Goal: Task Accomplishment & Management: Complete application form

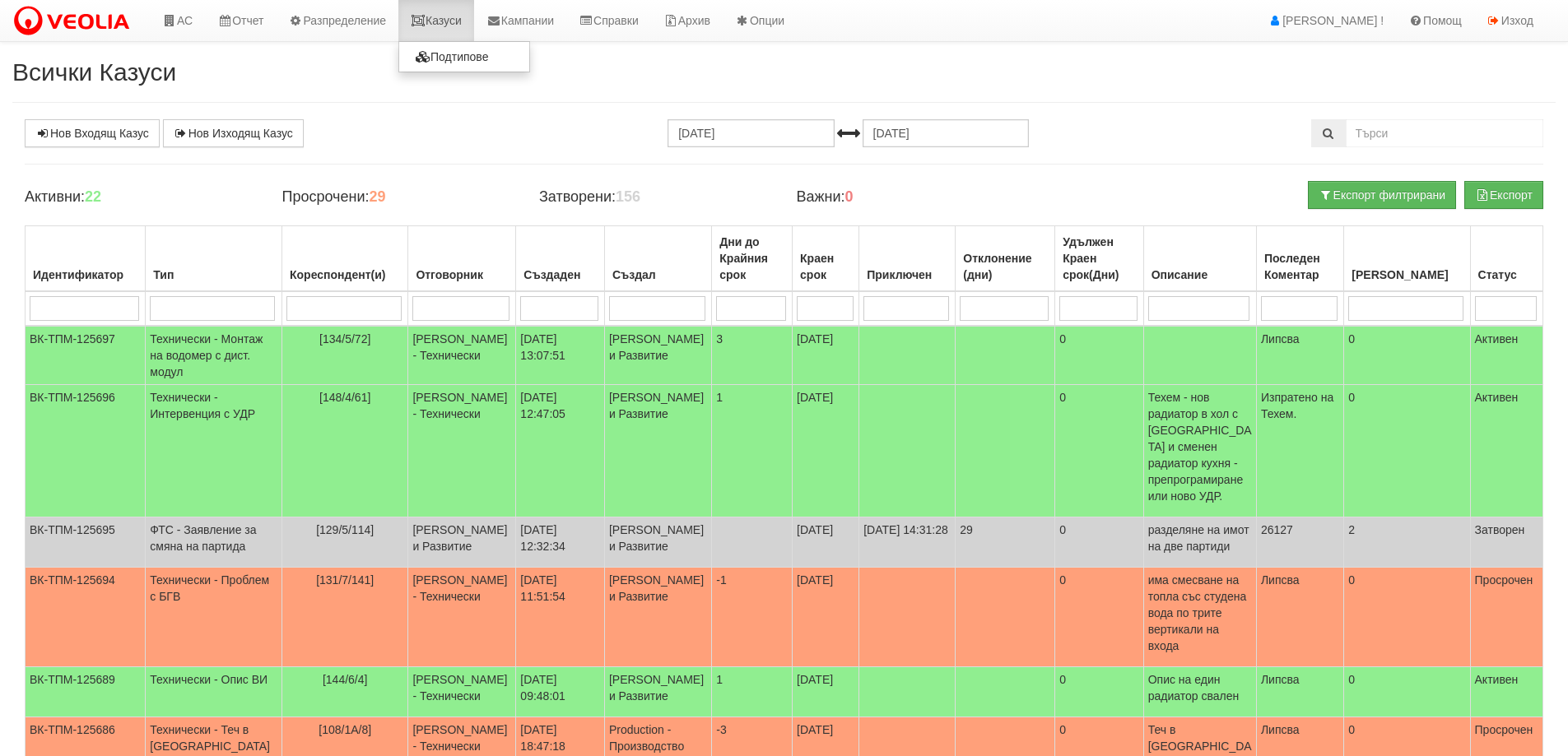
click at [452, 26] on link "Казуси" at bounding box center [436, 21] width 76 height 41
click at [84, 136] on link "Нов Входящ Казус" at bounding box center [92, 134] width 135 height 28
click at [453, 24] on link "Казуси" at bounding box center [436, 21] width 76 height 41
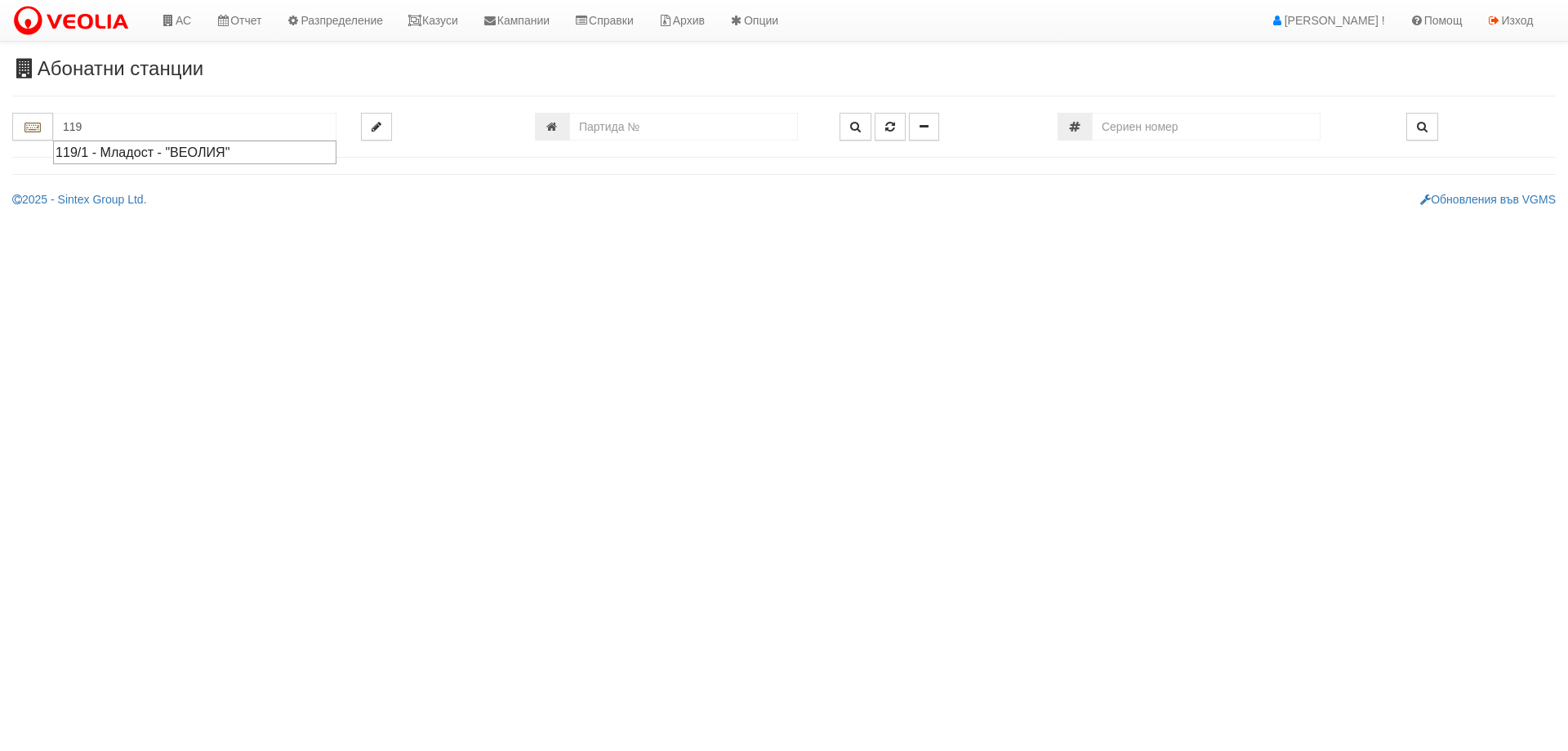
click at [81, 147] on div "119/1 - Младост - "ВЕОЛИЯ"" at bounding box center [195, 152] width 278 height 19
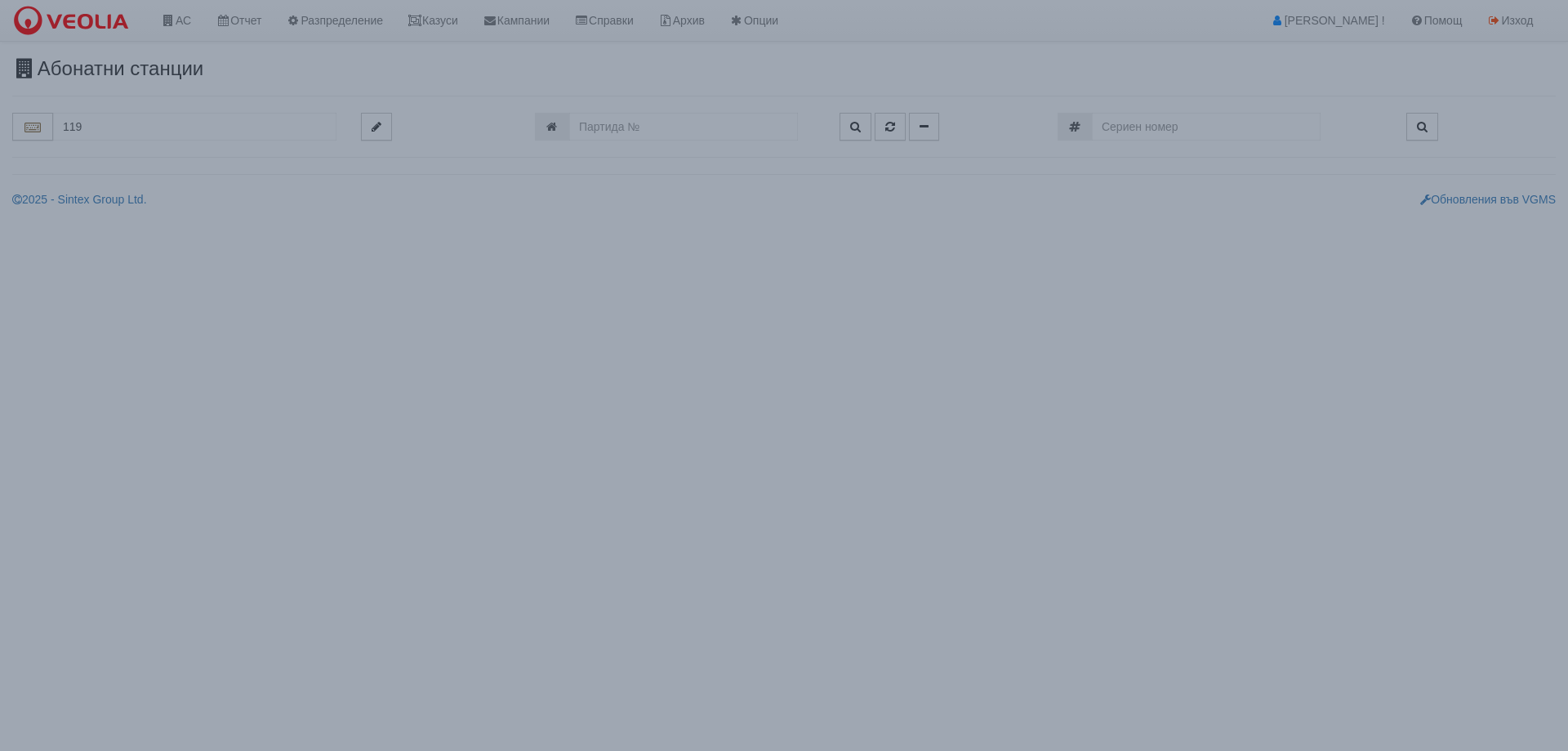
type input "119/1 - Младост - "ВЕОЛИЯ""
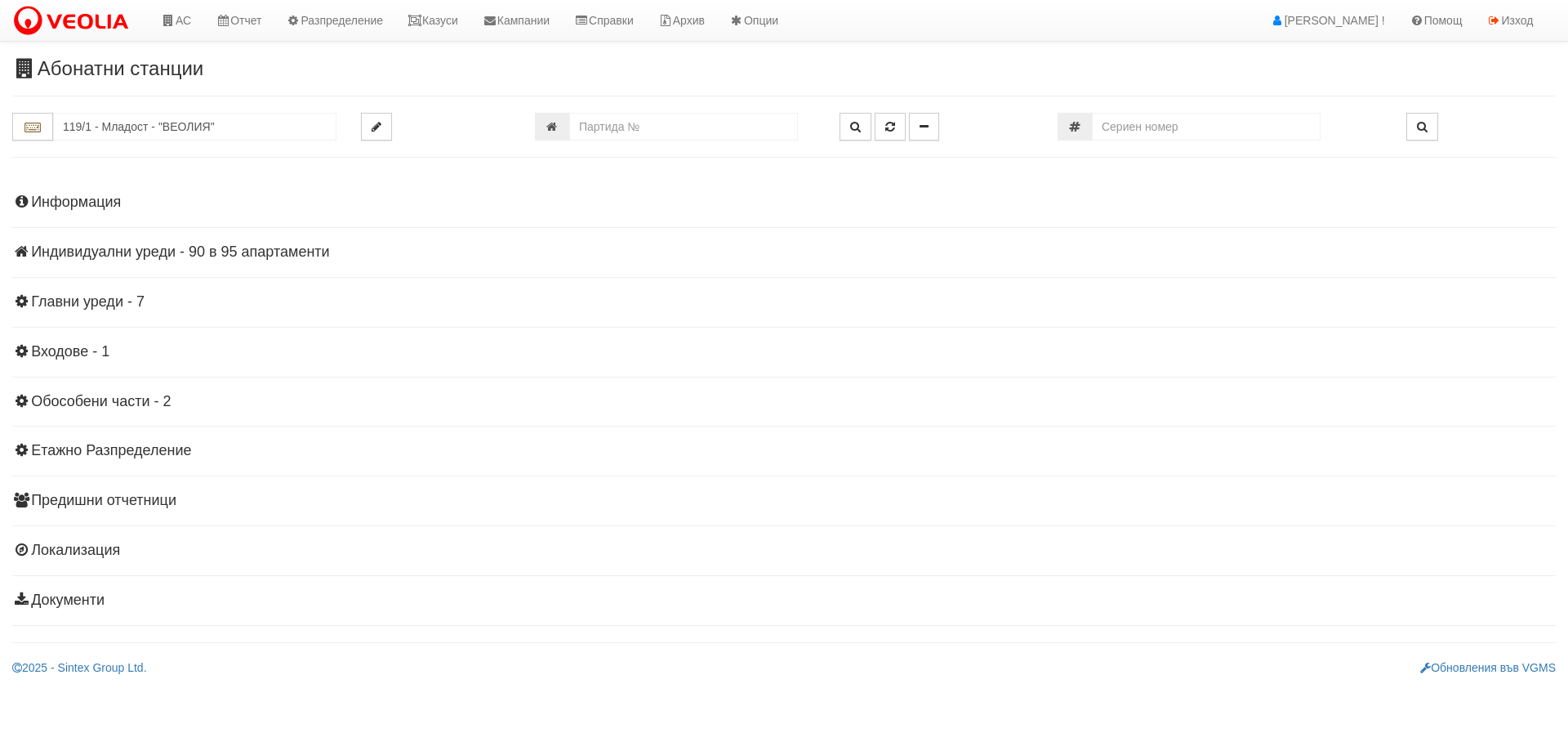
click at [273, 247] on h4 "Индивидуални уреди - 90 в 95 апартаменти" at bounding box center [784, 252] width 1544 height 17
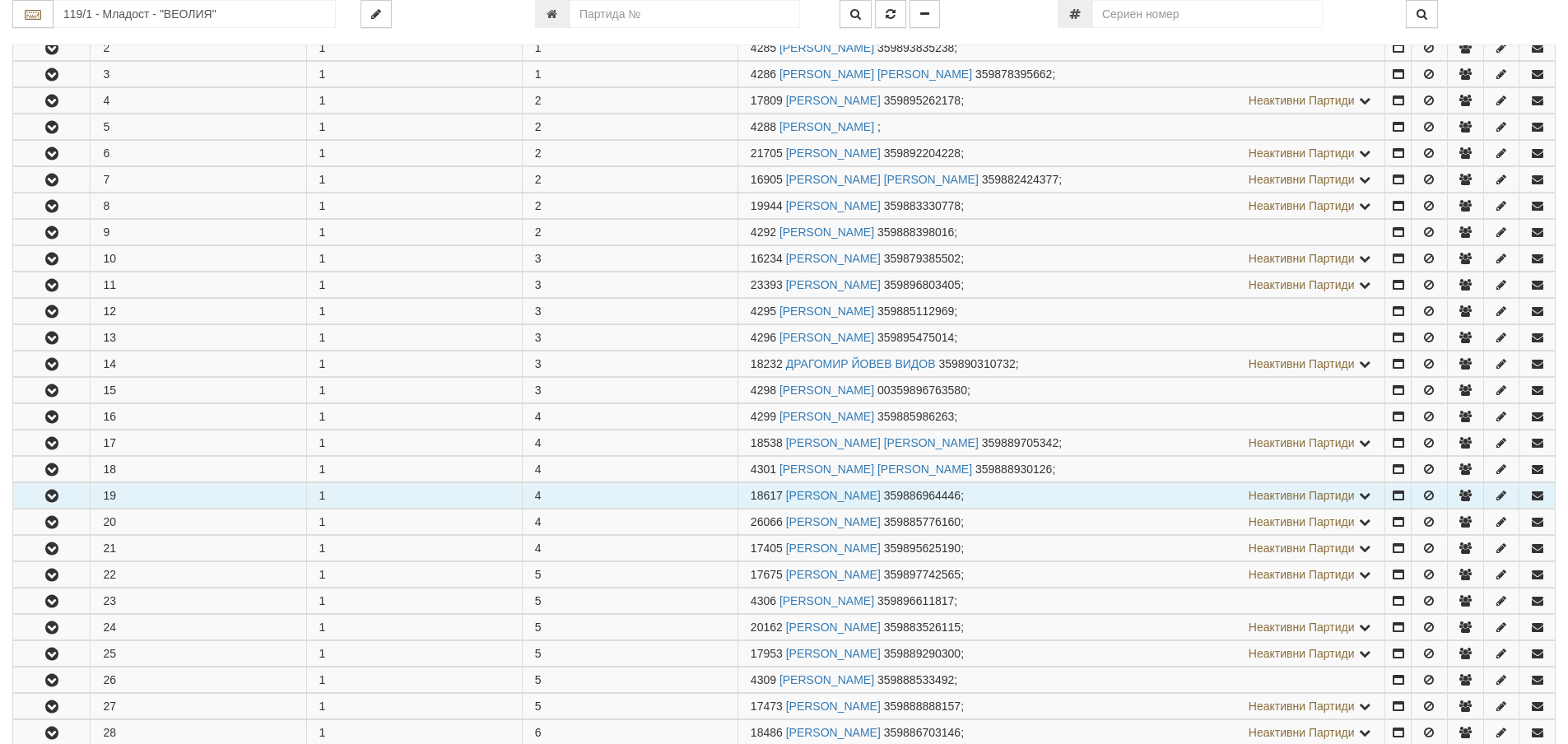
scroll to position [411, 0]
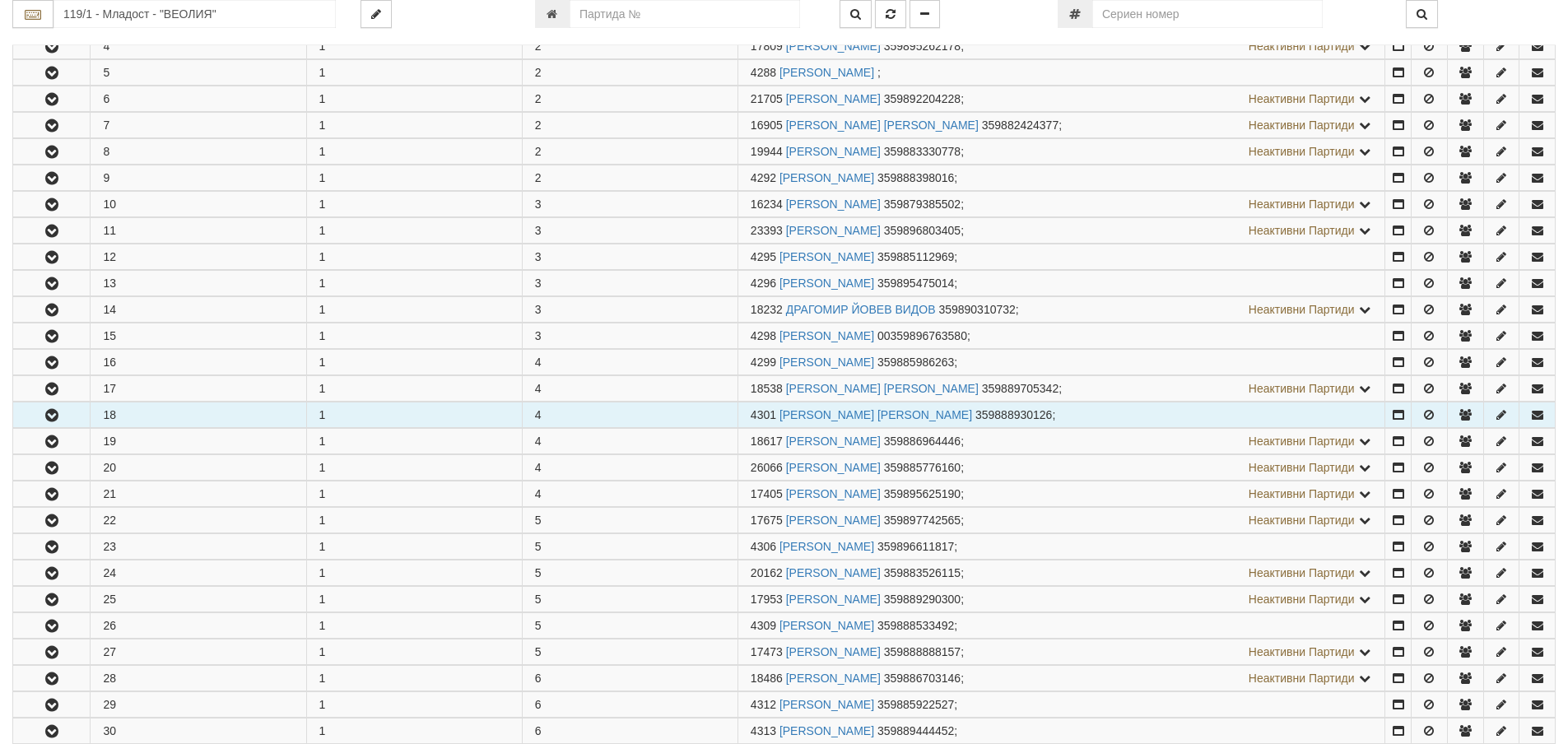
click at [56, 417] on icon "button" at bounding box center [51, 415] width 20 height 11
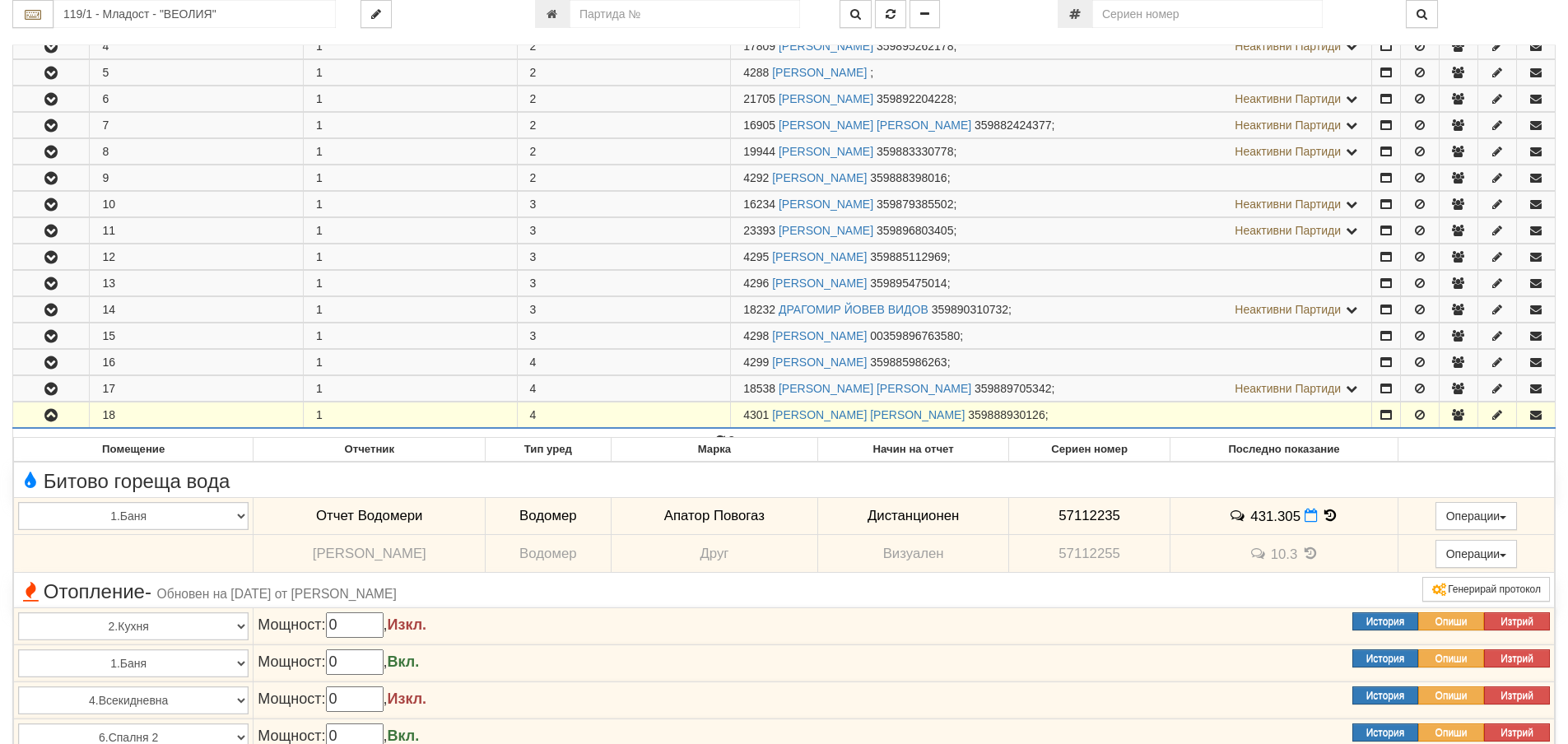
scroll to position [740, 0]
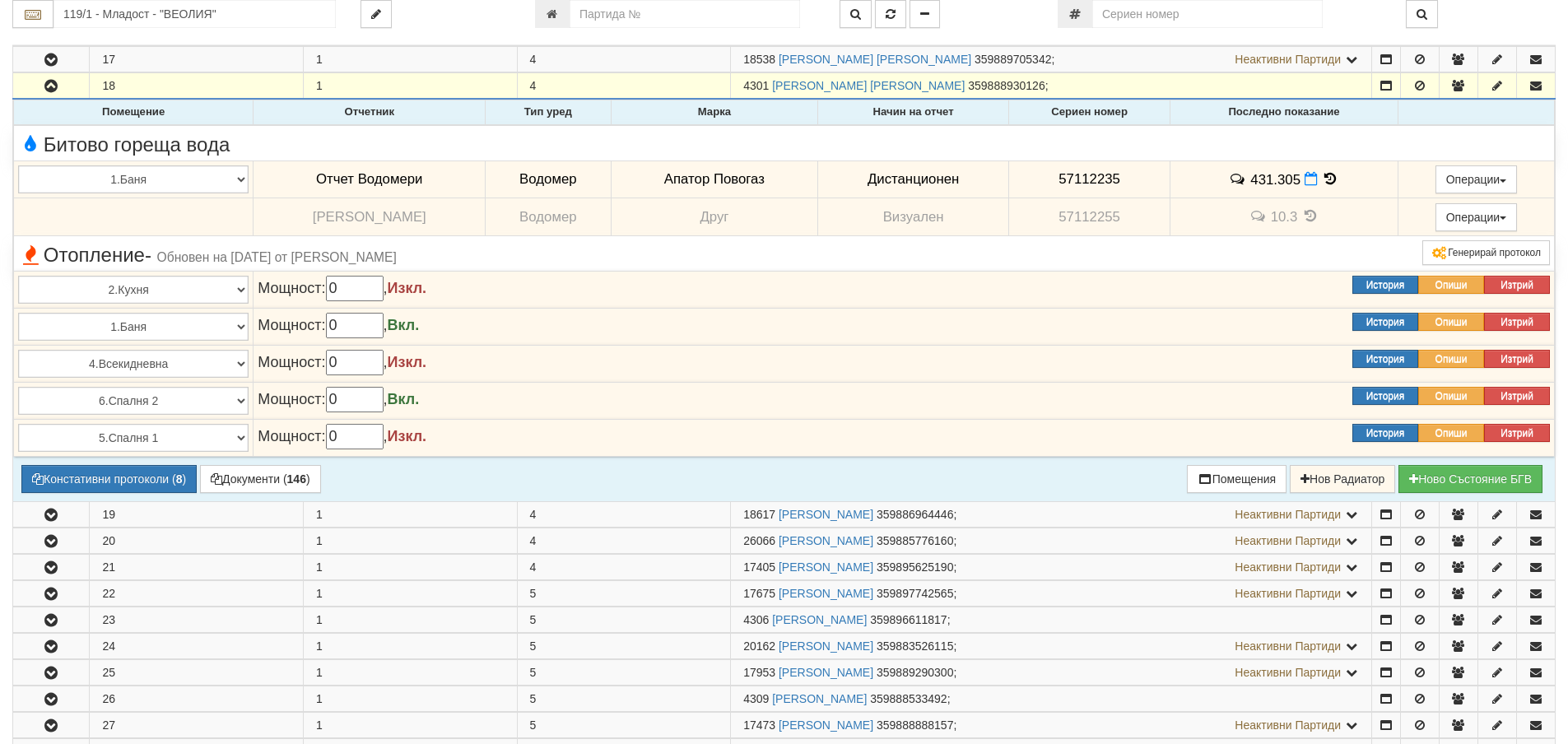
click at [1321, 182] on icon at bounding box center [1330, 179] width 18 height 14
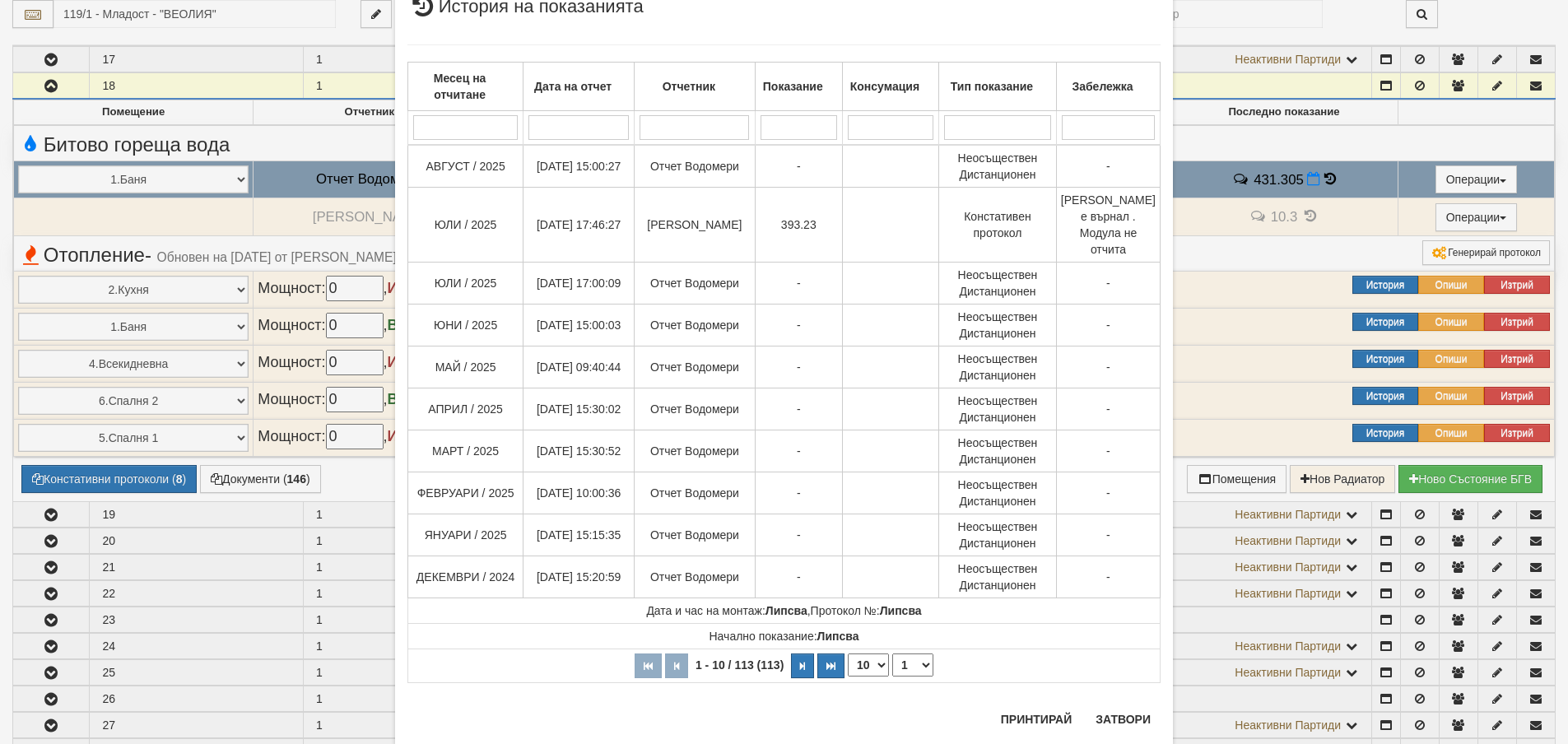
scroll to position [98, 0]
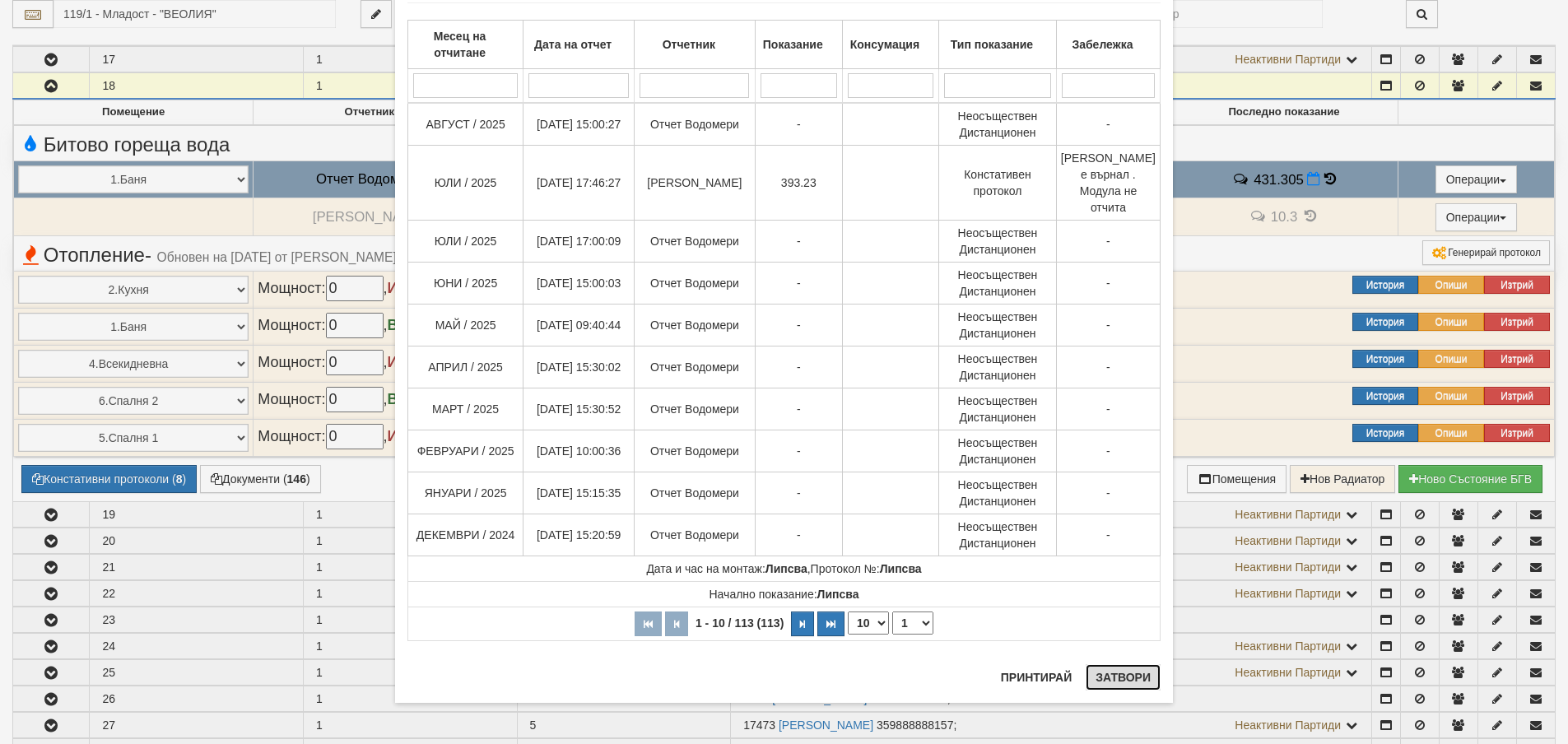
click at [1105, 678] on button "Затвори" at bounding box center [1123, 677] width 75 height 26
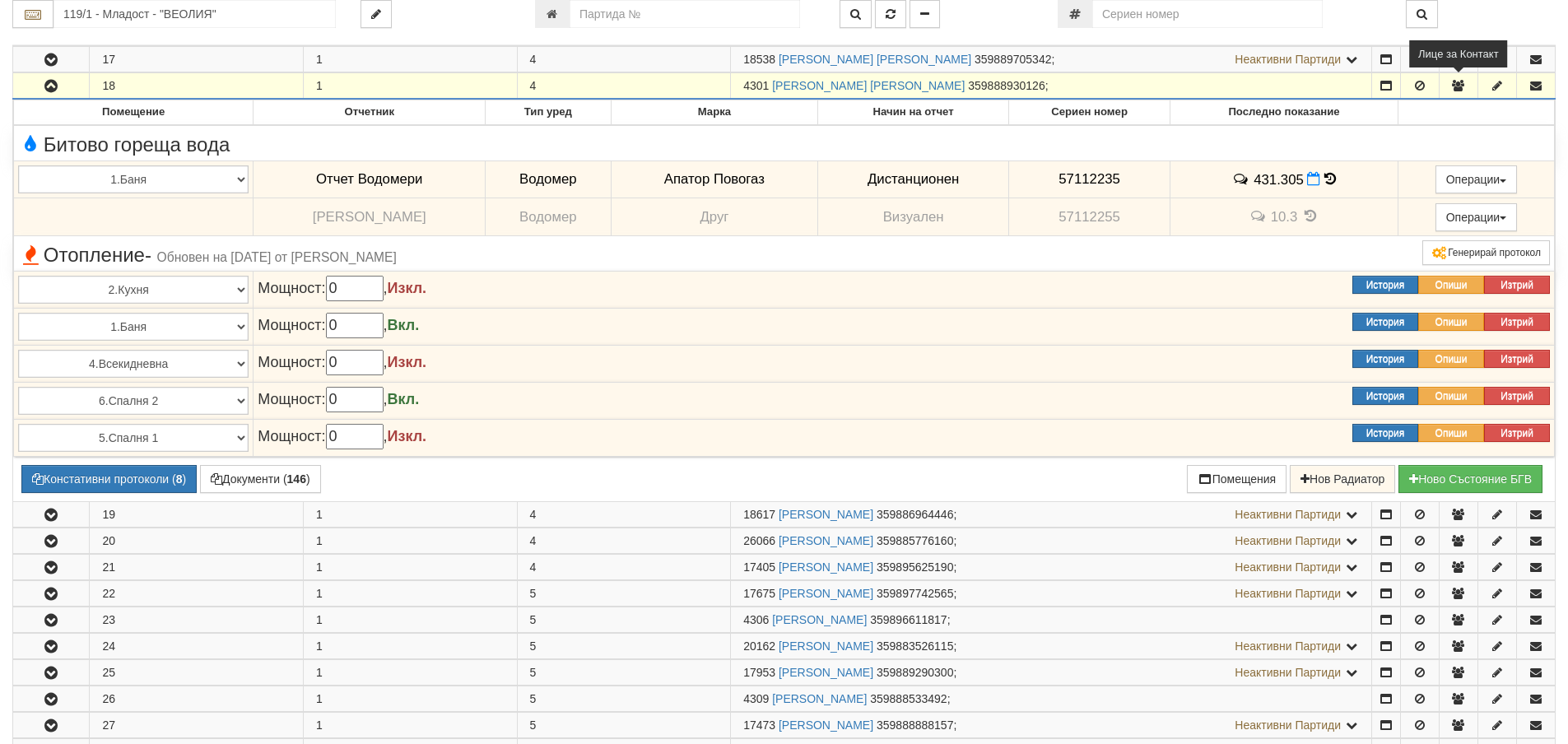
click at [1462, 86] on icon "button" at bounding box center [1459, 85] width 15 height 11
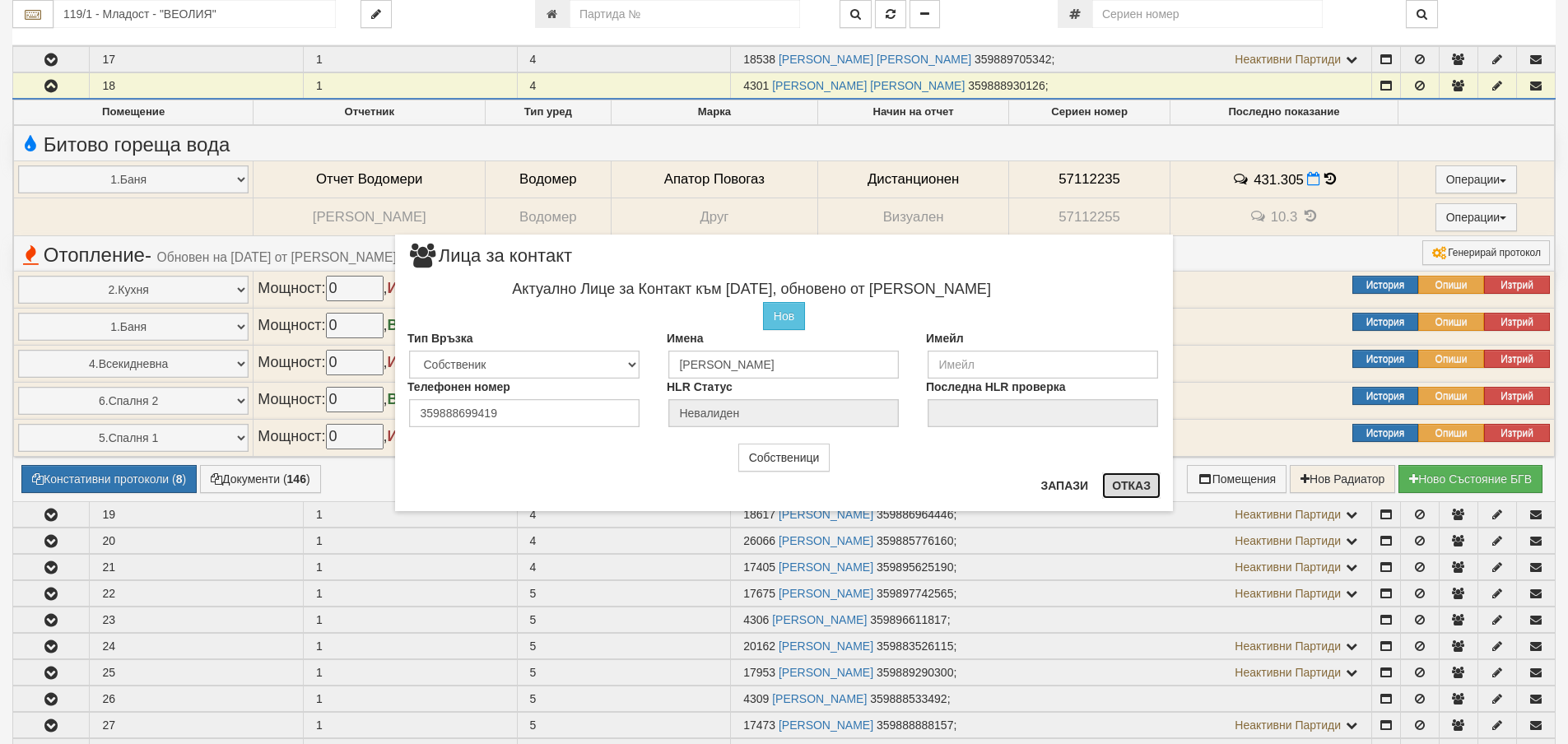
click at [1129, 486] on button "Отказ" at bounding box center [1131, 485] width 59 height 26
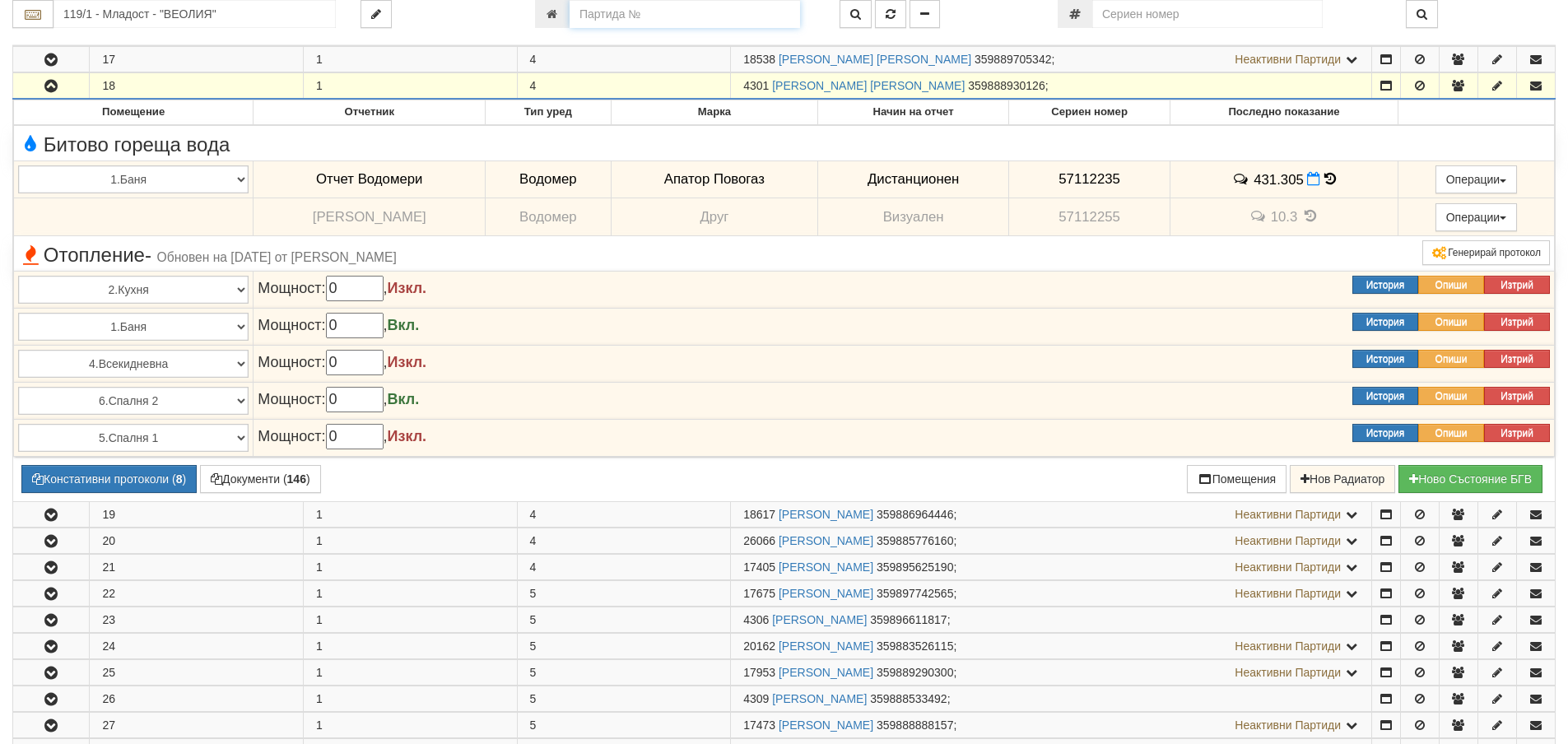
click at [611, 12] on input "number" at bounding box center [684, 14] width 231 height 28
type input "733"
type input "214/6 - "ТЕХЕМ СЪРВИСИС" ЕООД"
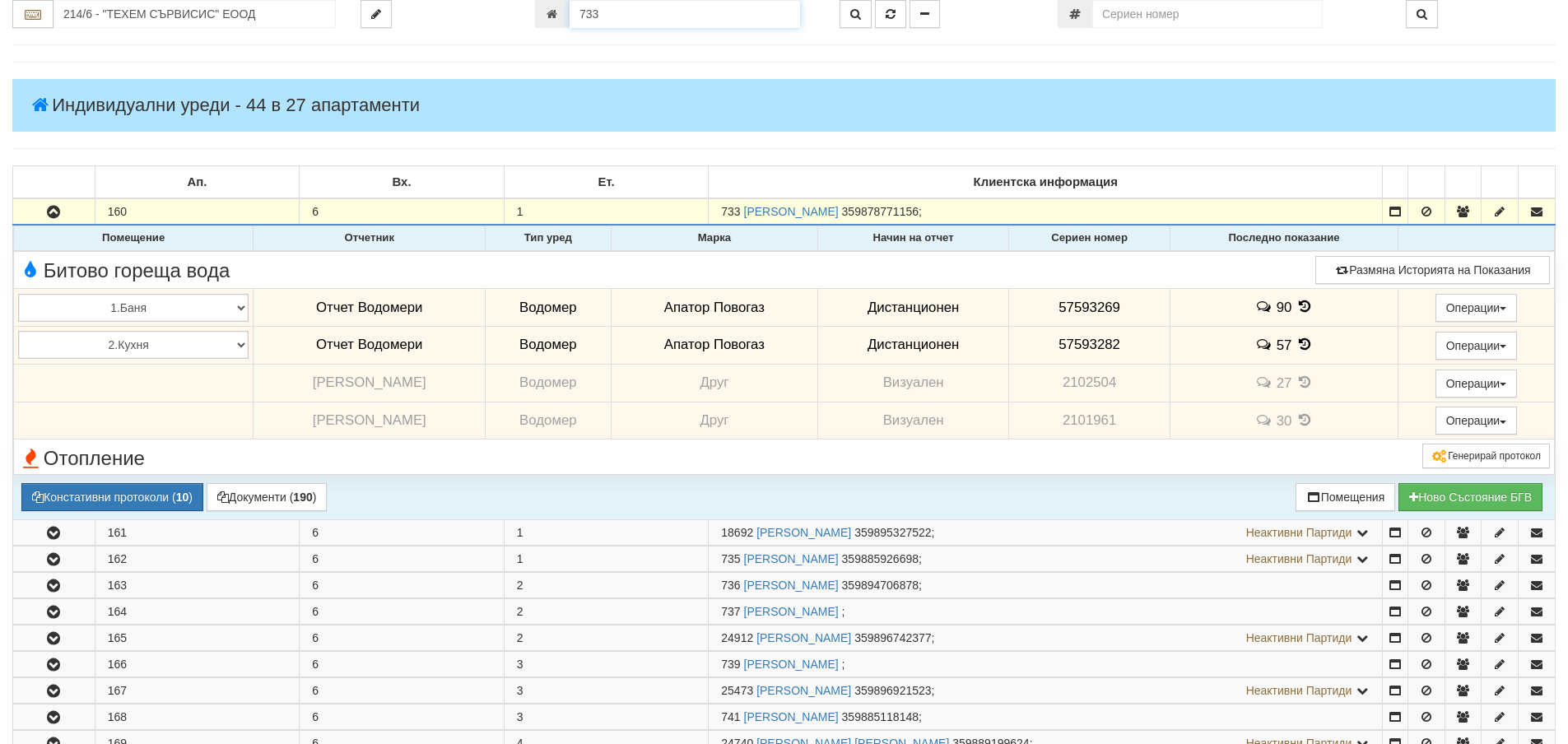
scroll to position [161, 0]
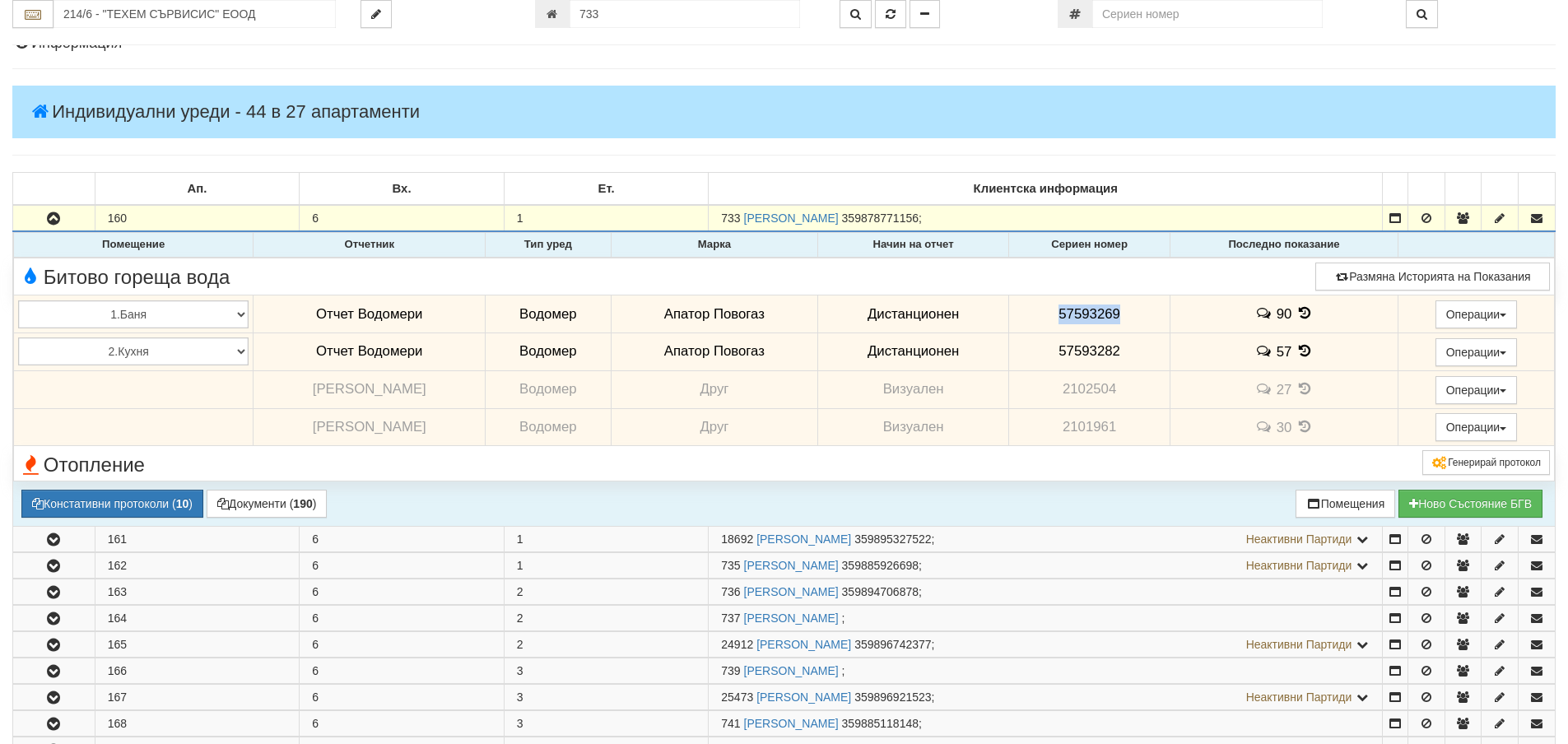
drag, startPoint x: 1051, startPoint y: 313, endPoint x: 1111, endPoint y: 316, distance: 60.1
click at [1111, 316] on span "57593269" at bounding box center [1089, 314] width 62 height 16
copy span "57593269"
drag, startPoint x: 1051, startPoint y: 348, endPoint x: 1115, endPoint y: 354, distance: 64.3
click at [1115, 354] on td "57593282" at bounding box center [1088, 351] width 162 height 37
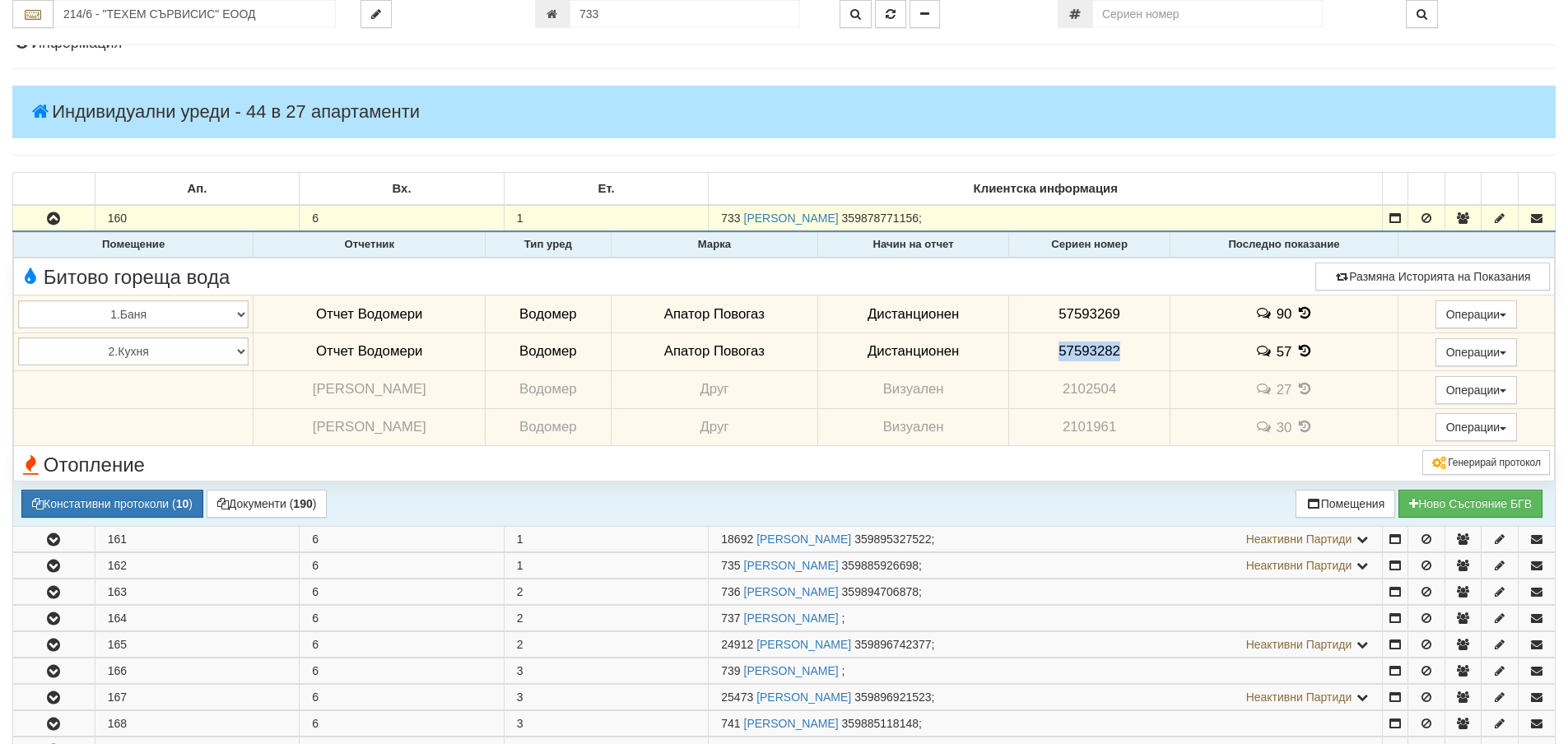
copy span "57593282"
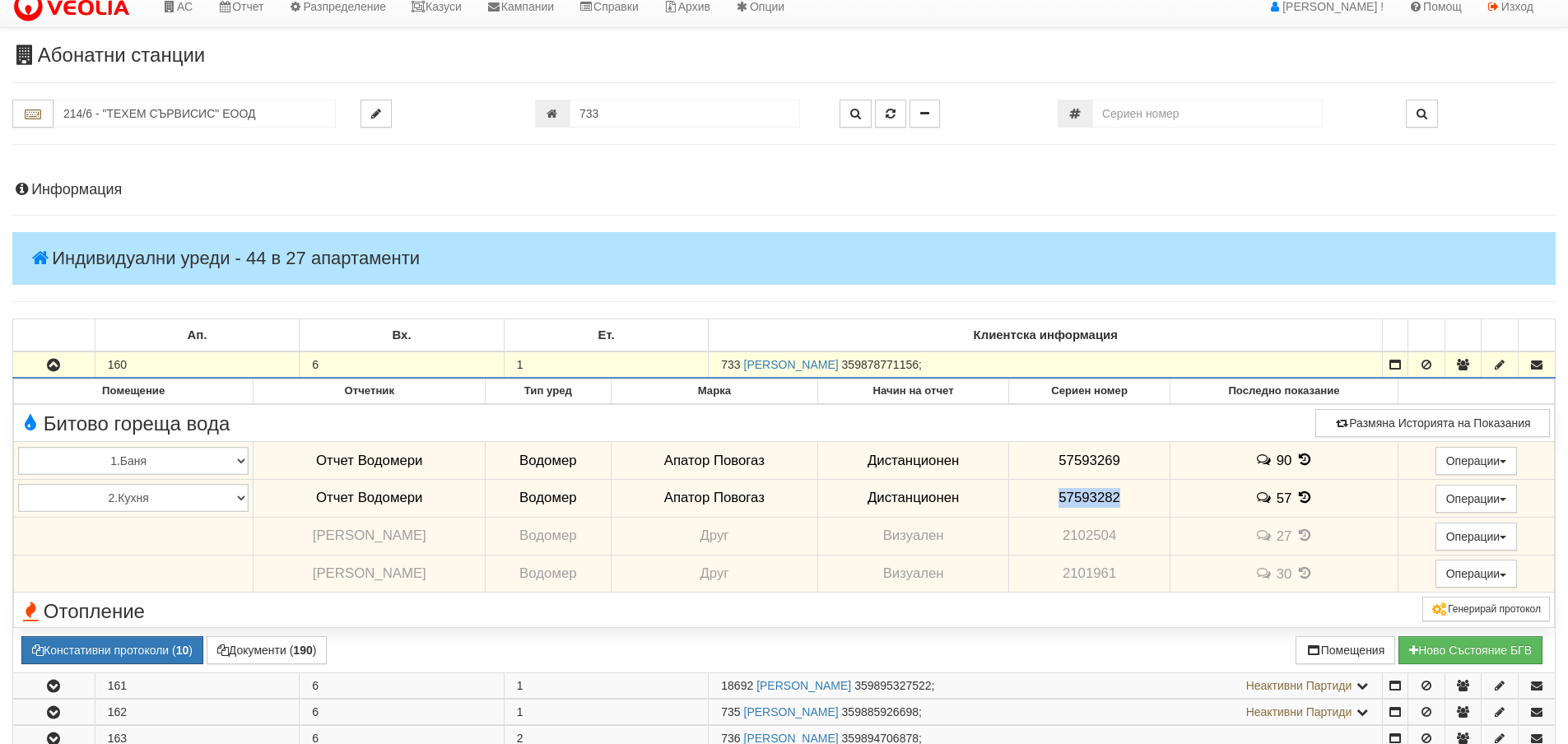
scroll to position [0, 0]
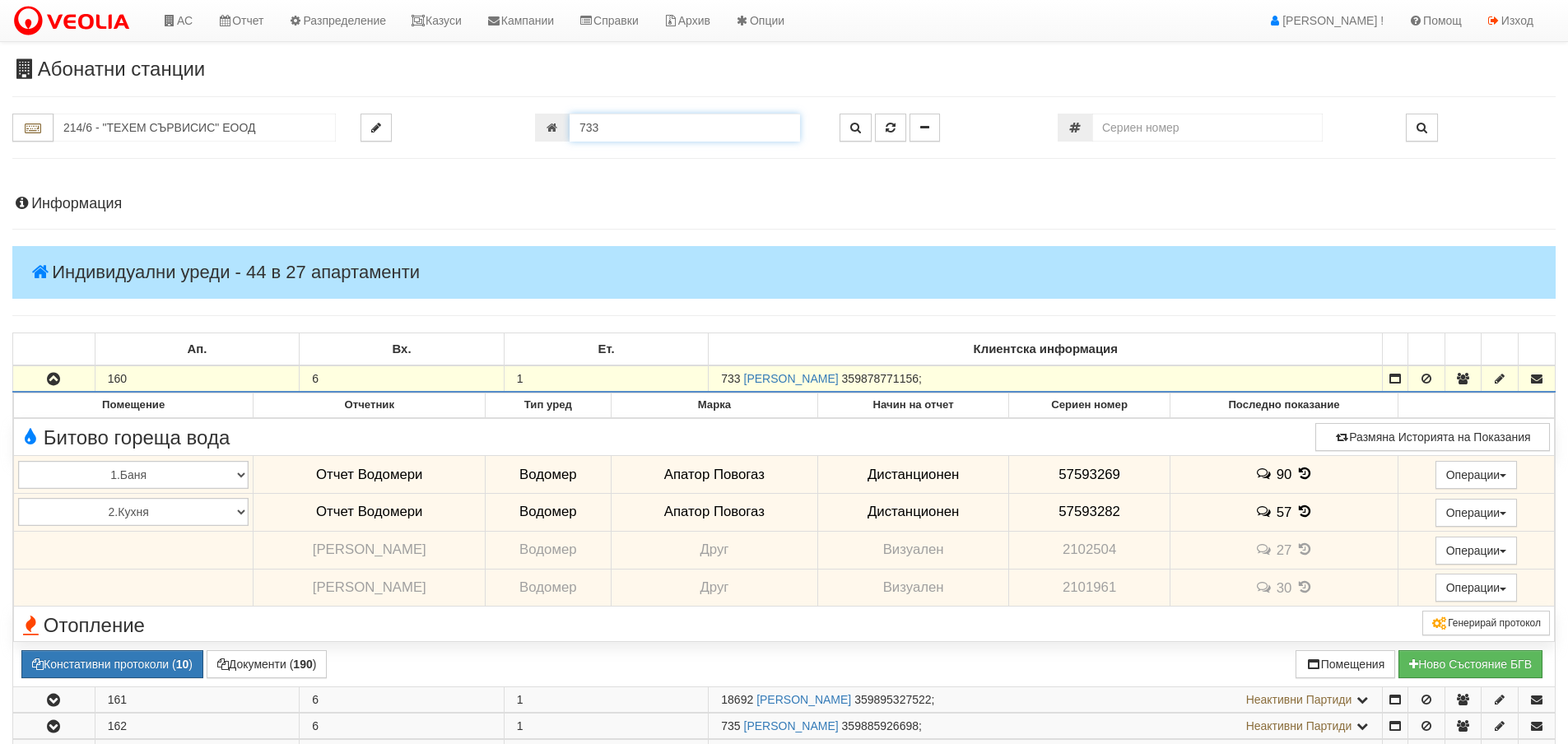
drag, startPoint x: 611, startPoint y: 131, endPoint x: 550, endPoint y: 133, distance: 61.0
click at [550, 133] on div "733" at bounding box center [674, 127] width 280 height 28
type input "16463"
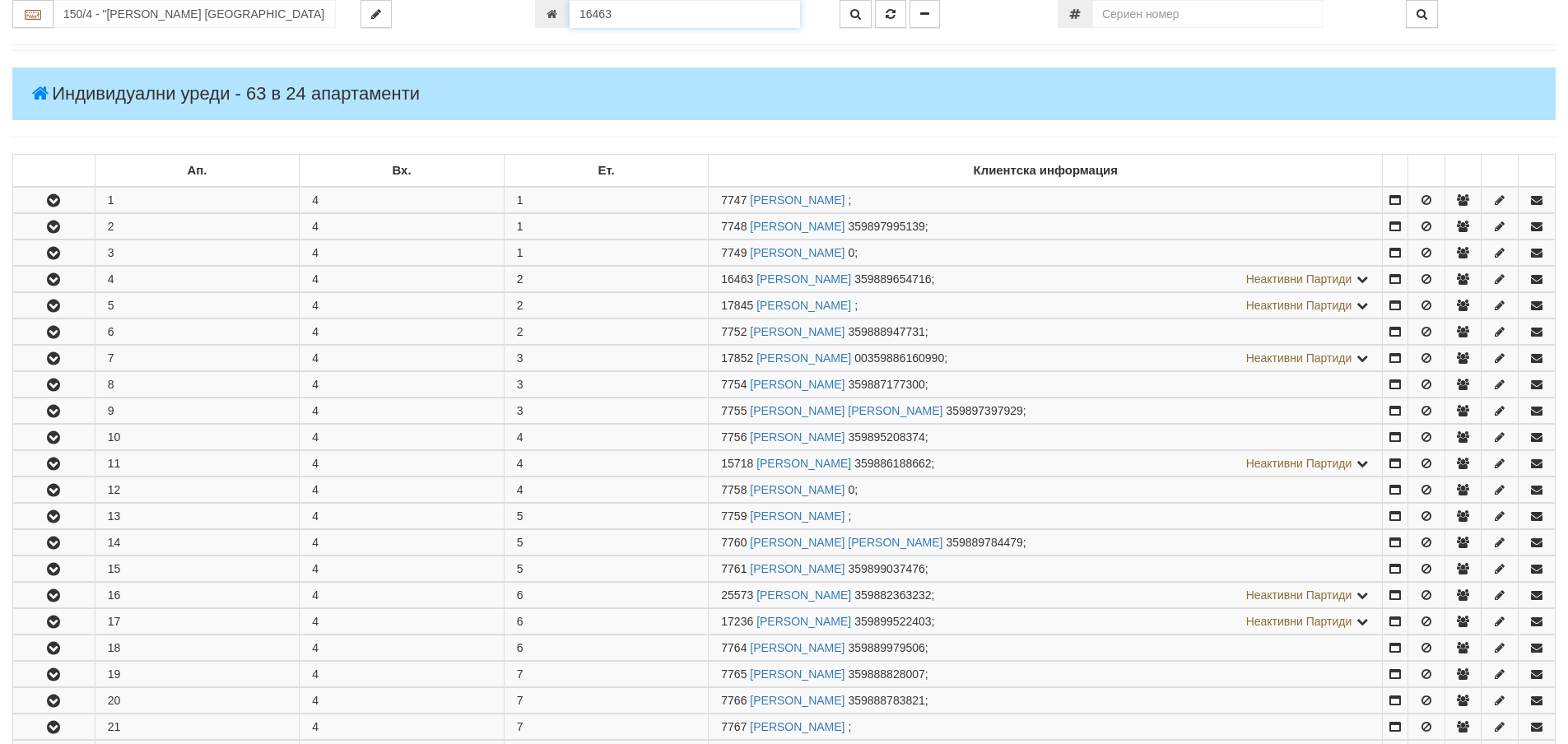
scroll to position [404, 0]
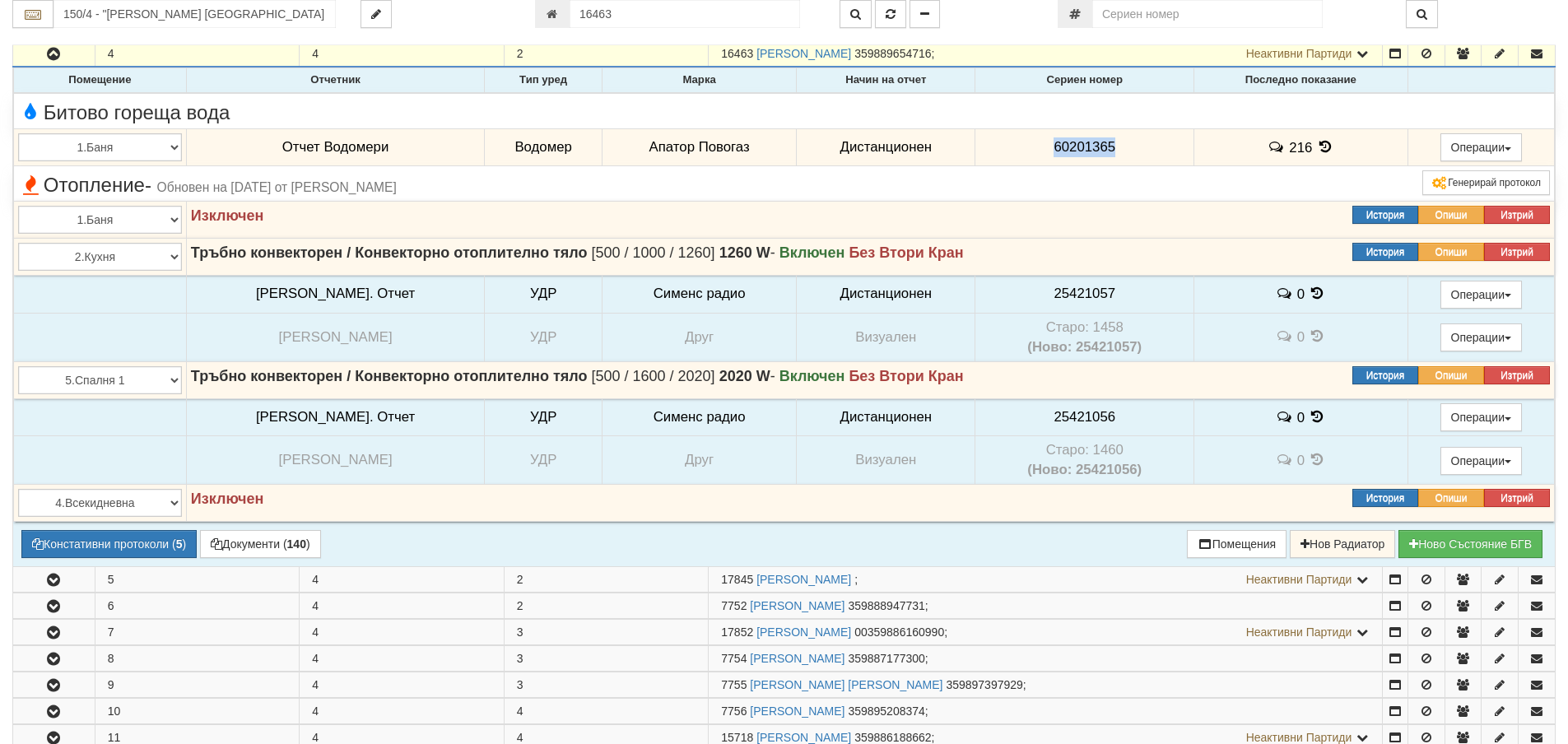
drag, startPoint x: 1029, startPoint y: 143, endPoint x: 1097, endPoint y: 149, distance: 68.3
click at [1097, 149] on td "60201365" at bounding box center [1085, 147] width 219 height 37
copy span "60201365"
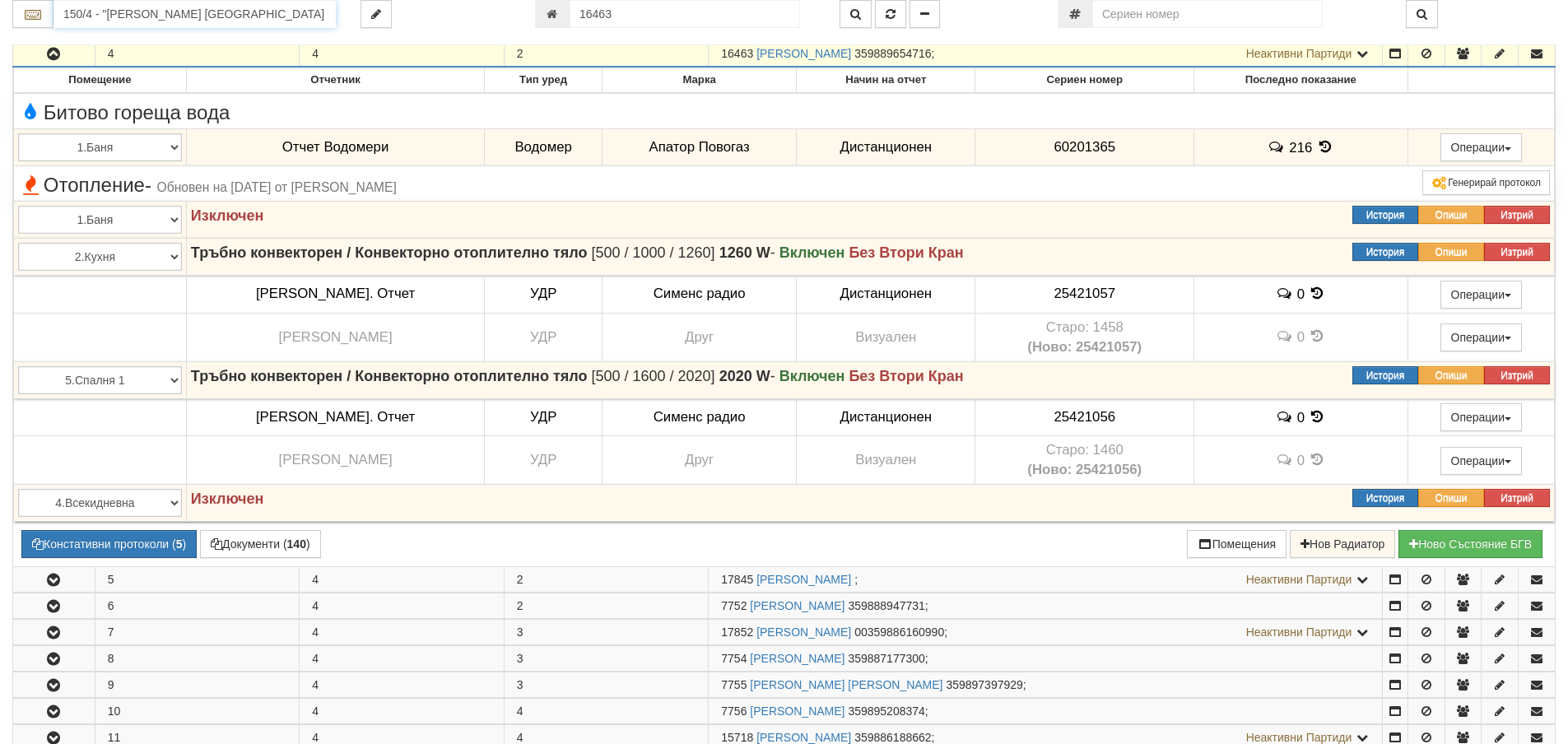
click at [116, 15] on input "150/4 - "ВЕОЛИЯ ЕНЕРДЖИ ВАРНА " ЕАД" at bounding box center [194, 14] width 282 height 28
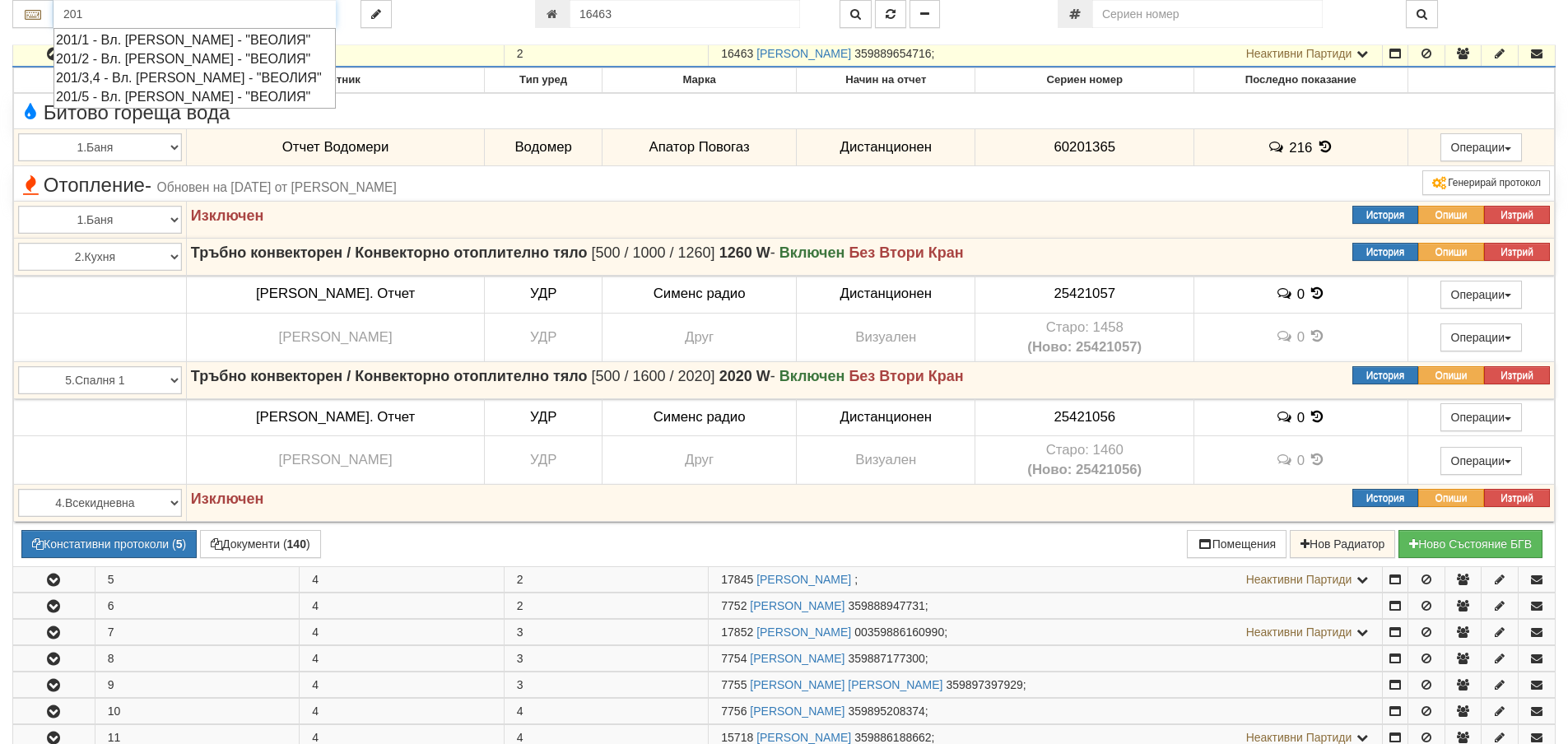
click at [138, 93] on div "201/5 - Вл. Варненчик - "ВЕОЛИЯ"" at bounding box center [194, 96] width 278 height 19
type input "201/5 - Вл. Варненчик - "ВЕОЛИЯ""
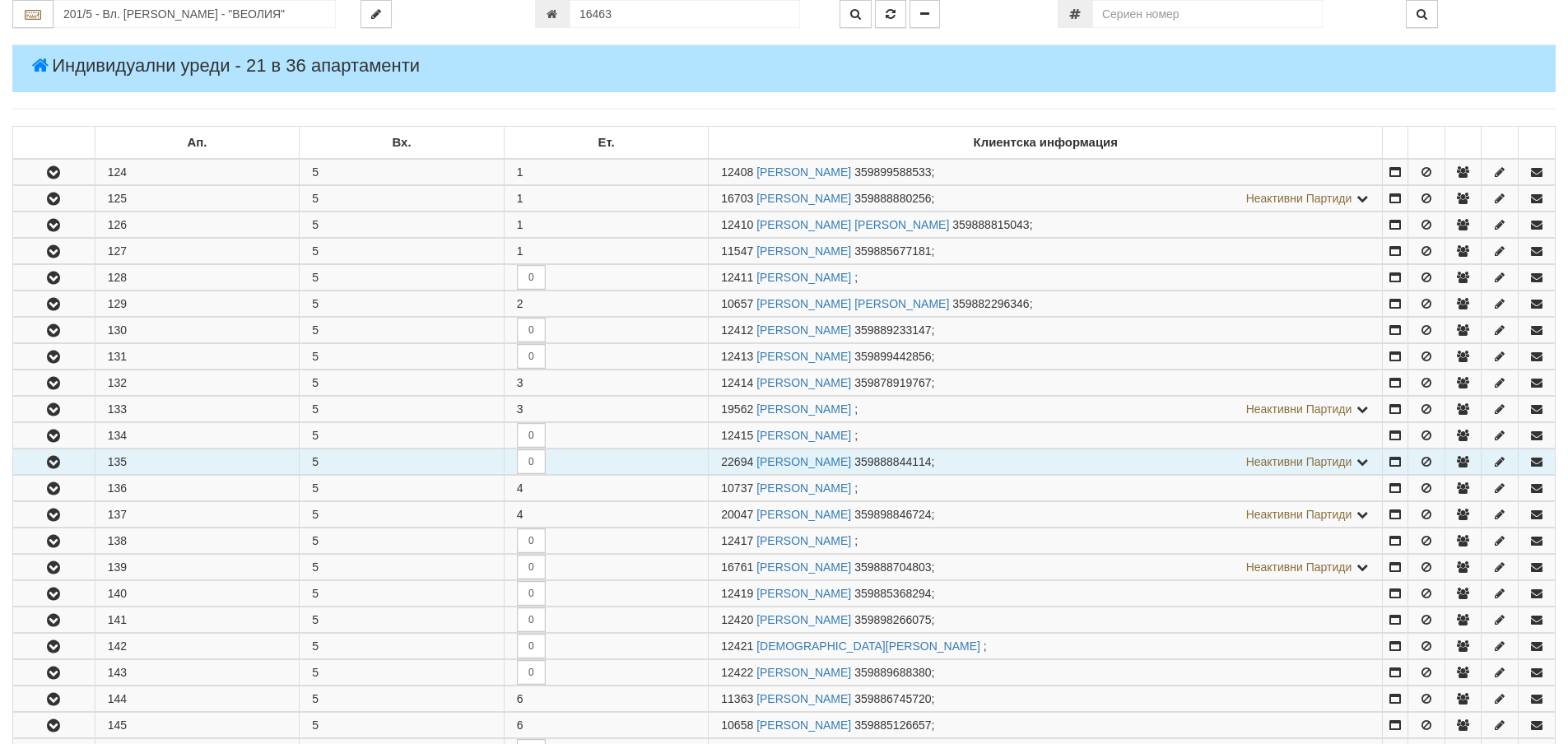
scroll to position [329, 0]
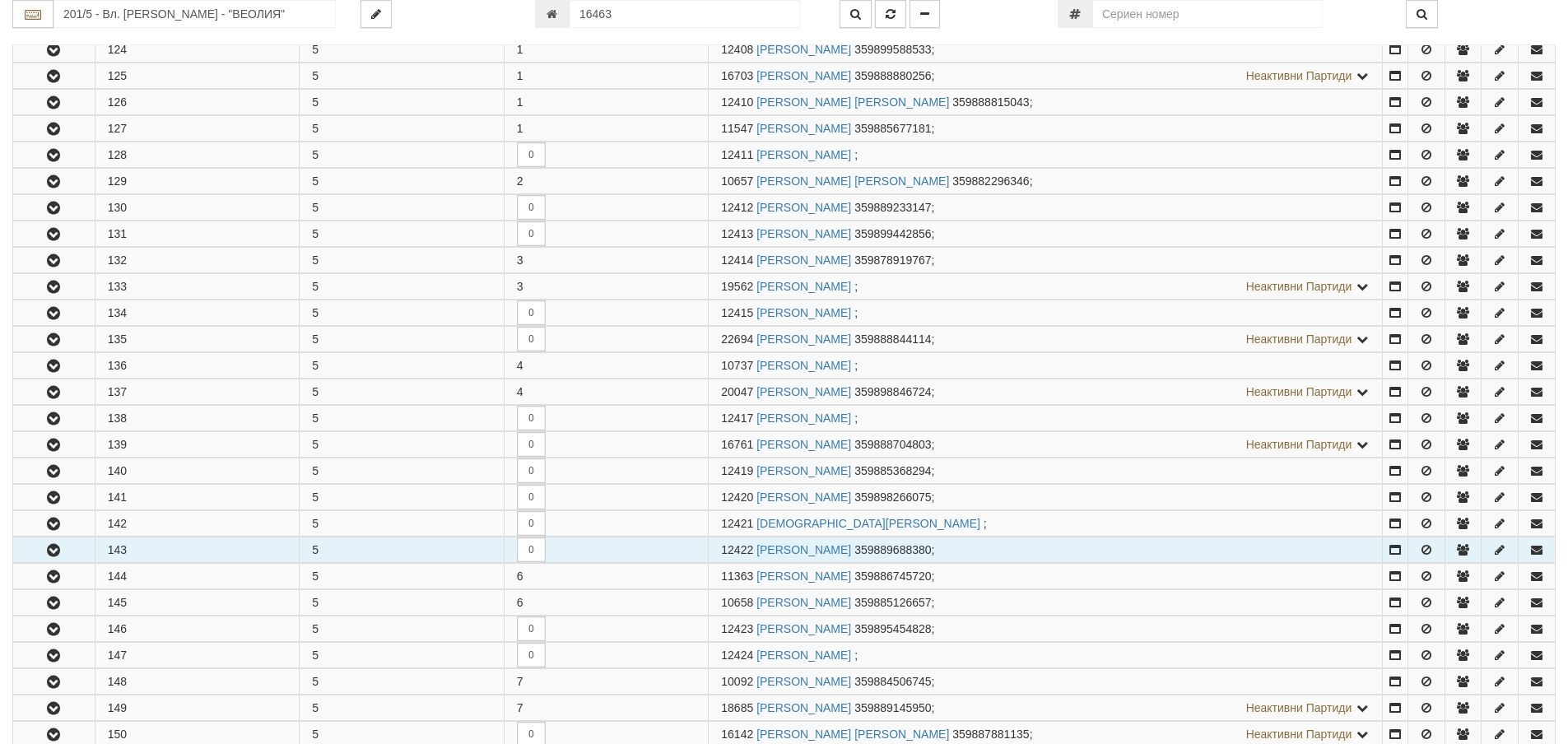
click at [56, 554] on icon "button" at bounding box center [53, 551] width 20 height 11
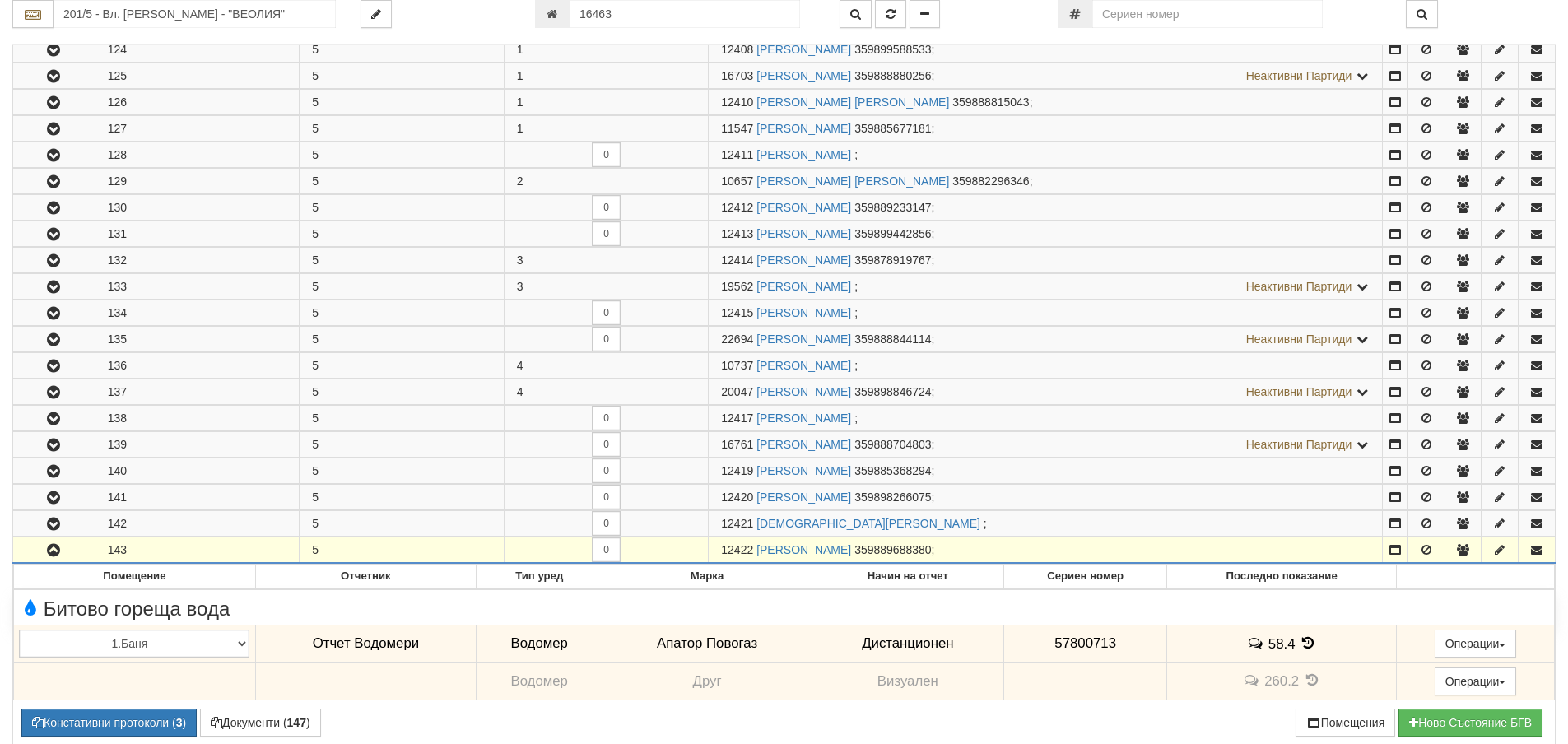
scroll to position [494, 0]
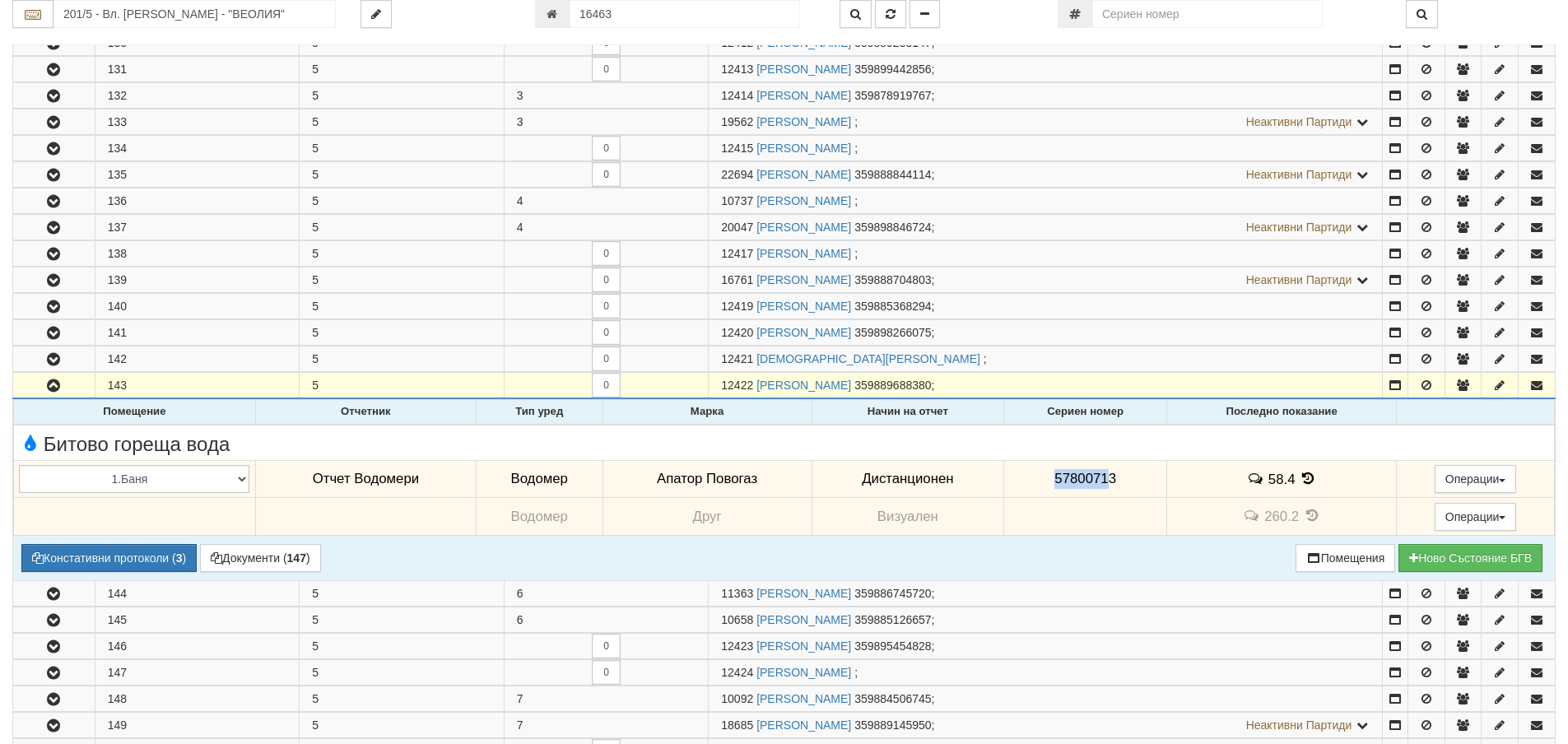
drag, startPoint x: 1050, startPoint y: 478, endPoint x: 1108, endPoint y: 482, distance: 58.1
click at [1108, 482] on span "57800713" at bounding box center [1086, 479] width 62 height 16
click at [1069, 476] on span "57800713" at bounding box center [1086, 479] width 62 height 16
drag, startPoint x: 1050, startPoint y: 477, endPoint x: 1126, endPoint y: 483, distance: 76.2
click at [1126, 483] on td "57800713" at bounding box center [1086, 479] width 163 height 37
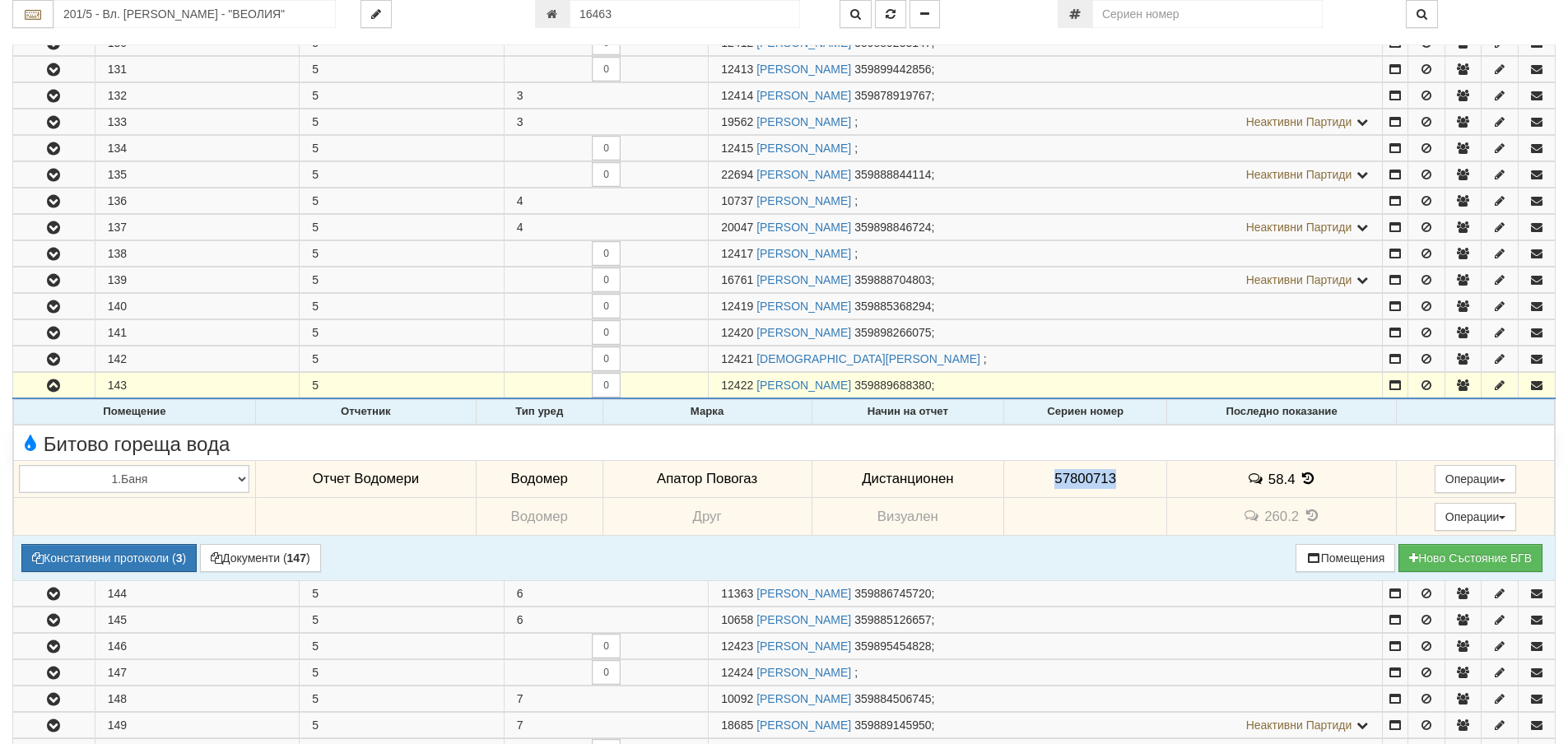
copy span "57800713"
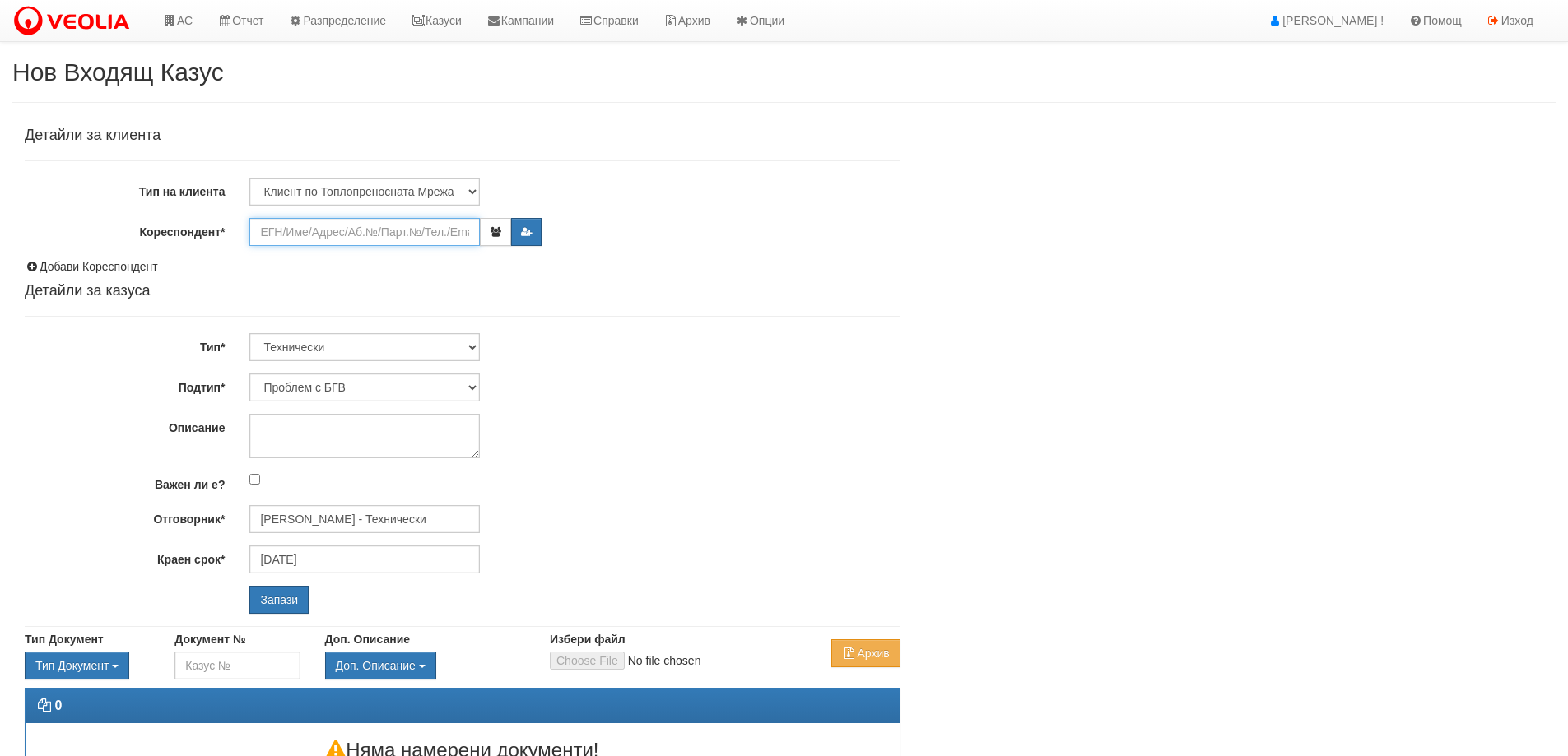
click at [280, 231] on input "Кореспондент*" at bounding box center [365, 232] width 231 height 28
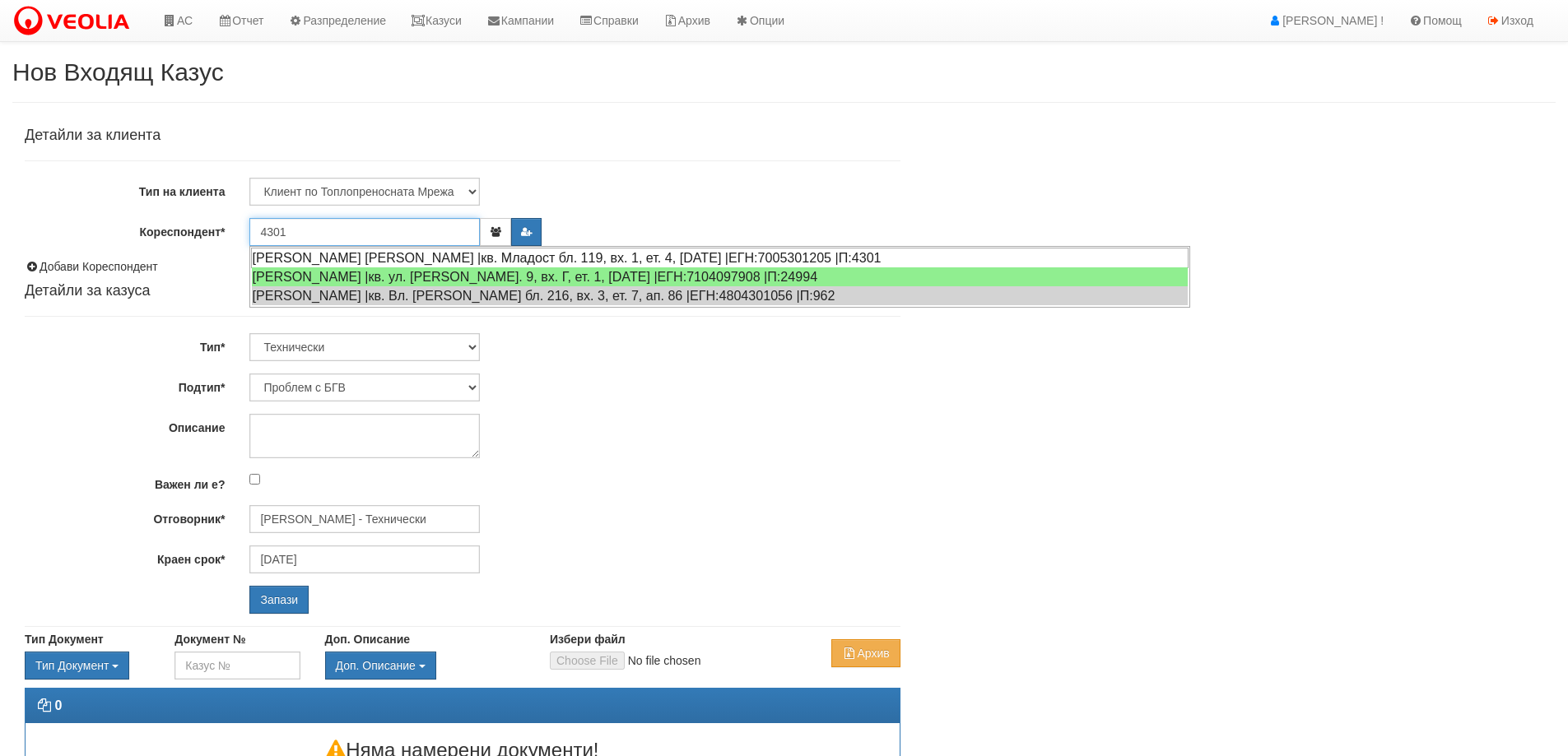
click at [380, 256] on div "ИВАЙЛО ЦВЕТАНОВ СИМЕОНОВ |кв. Младост бл. 119, вх. 1, ет. 4, ап. 18 |ЕГН:700530…" at bounding box center [720, 258] width 938 height 21
type input "Мария Николова"
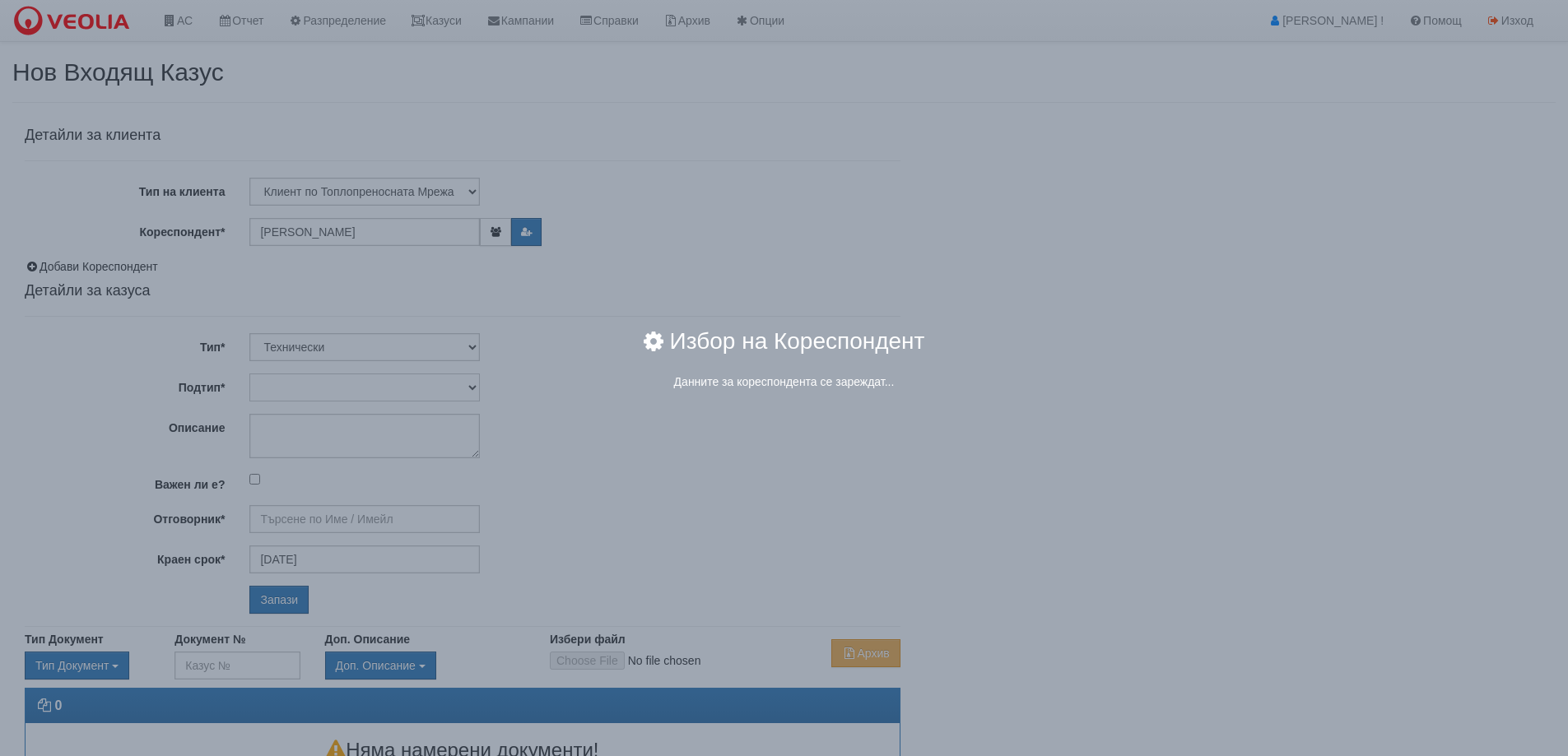
type input "[PERSON_NAME] - Технически"
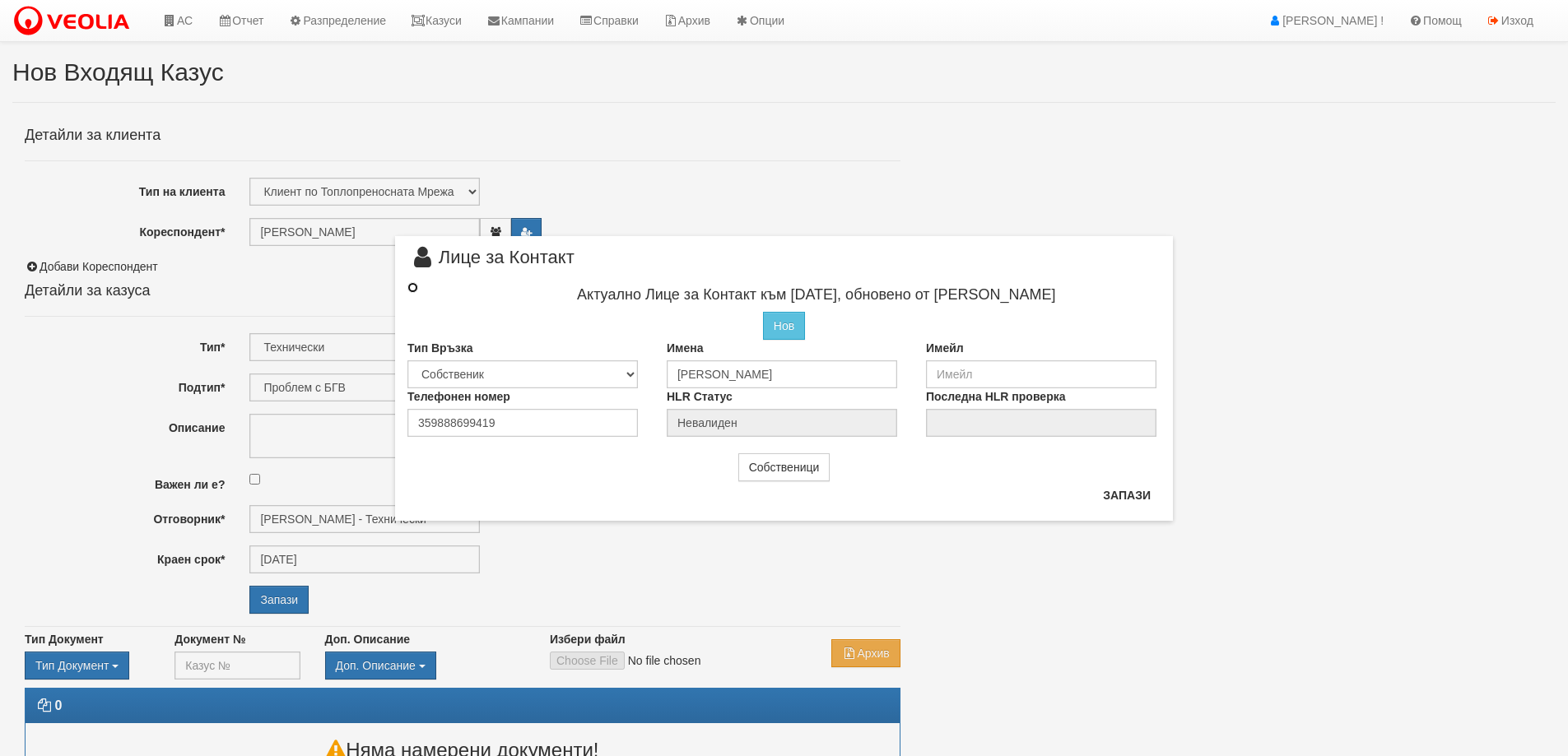
click at [411, 285] on input "radio" at bounding box center [412, 287] width 10 height 10
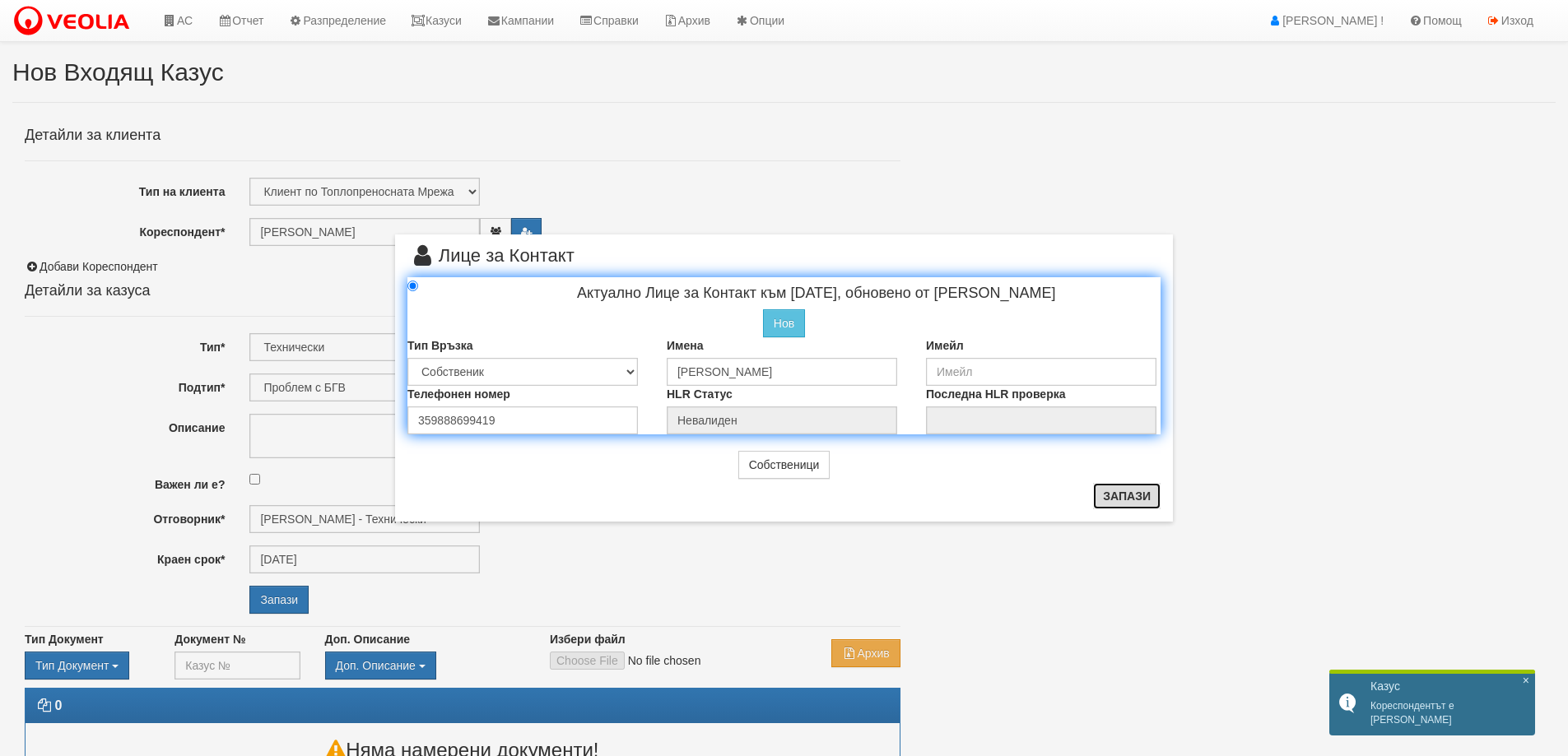
click at [1139, 494] on button "Запази" at bounding box center [1127, 496] width 67 height 26
radio input "true"
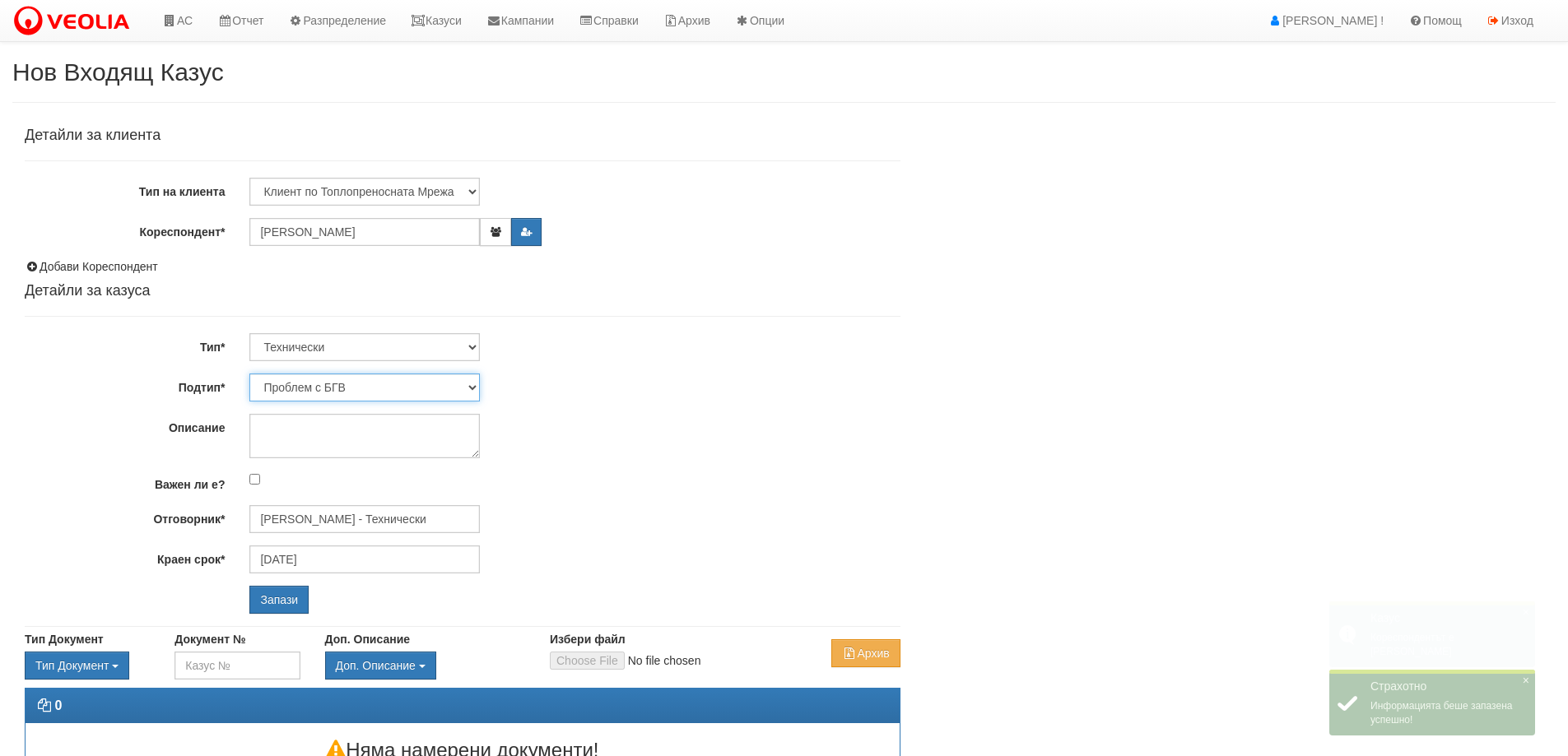
drag, startPoint x: 475, startPoint y: 385, endPoint x: 468, endPoint y: 381, distance: 8.1
click at [475, 385] on select "Проблем с БГВ Теч ВОИ Теч БГВ Теч в АС Теч от водомер Проблем в АС Интервенция …" at bounding box center [365, 388] width 231 height 28
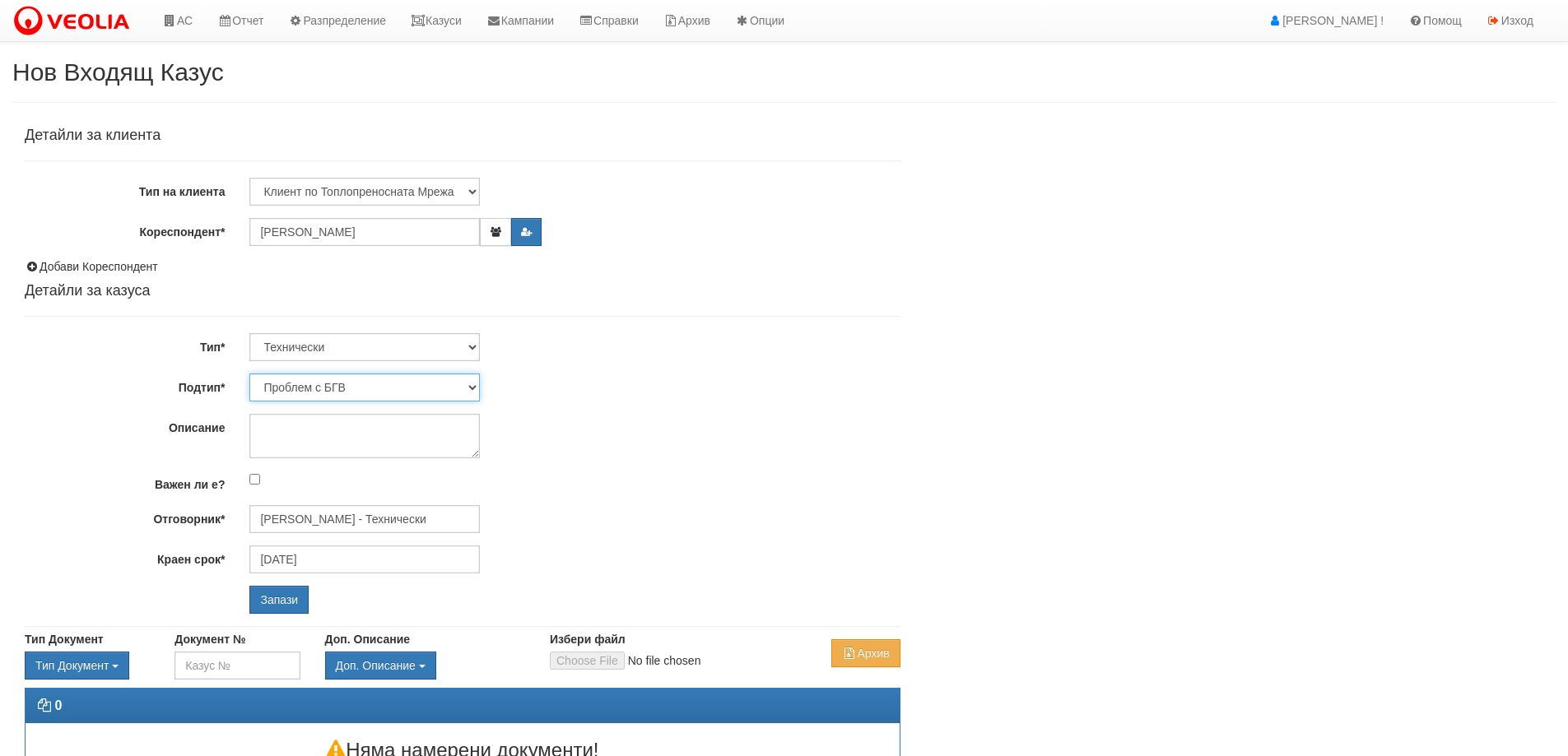
select select "Монтаж на водомер с дист. модул"
click at [250, 374] on select "Проблем с БГВ Теч ВОИ Теч БГВ Теч в АС Теч от водомер Проблем в АС Интервенция …" at bounding box center [365, 388] width 231 height 28
type input "[DATE]"
type input "[PERSON_NAME] - Технически"
click at [278, 595] on input "Запази" at bounding box center [279, 600] width 59 height 28
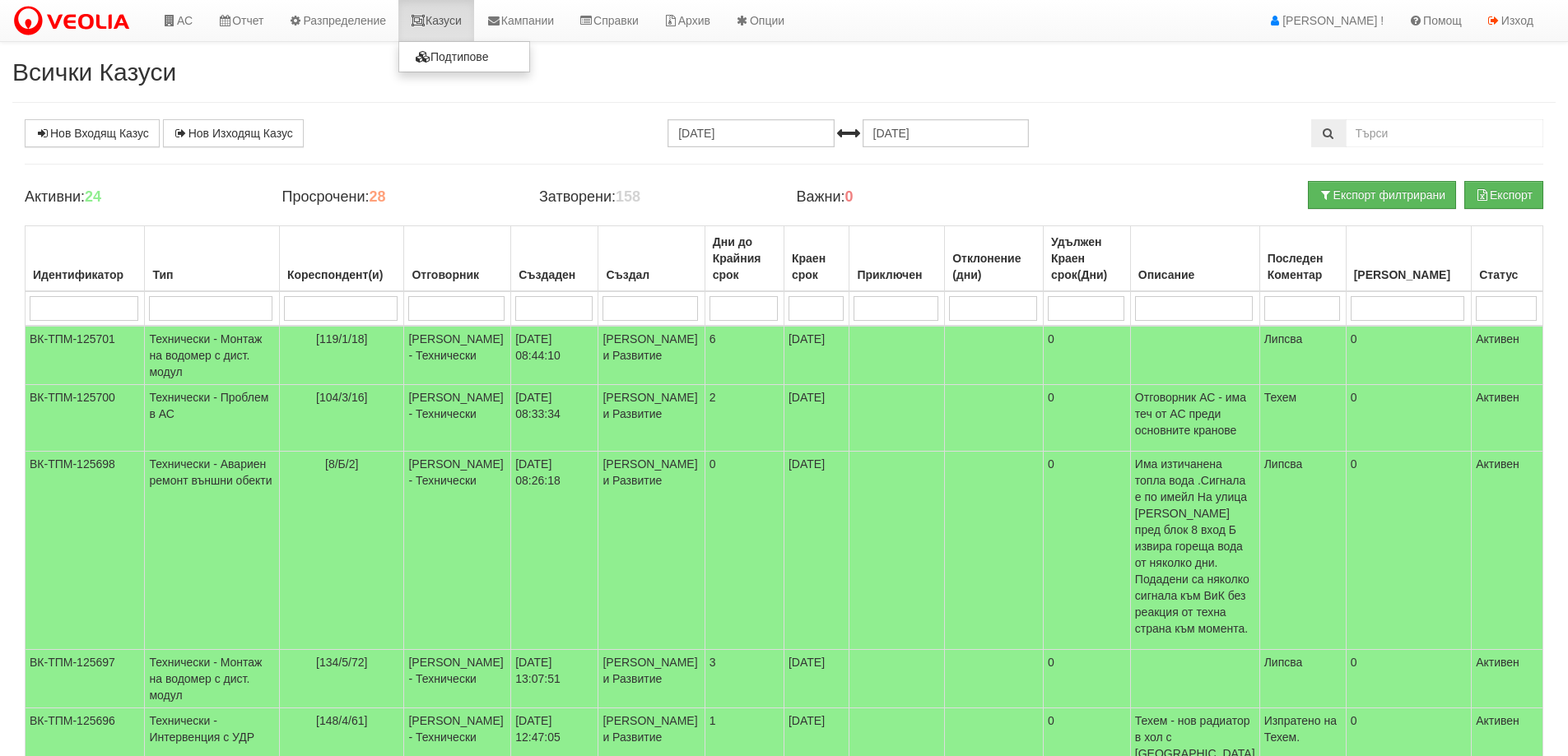
click at [447, 26] on link "Казуси" at bounding box center [436, 21] width 76 height 41
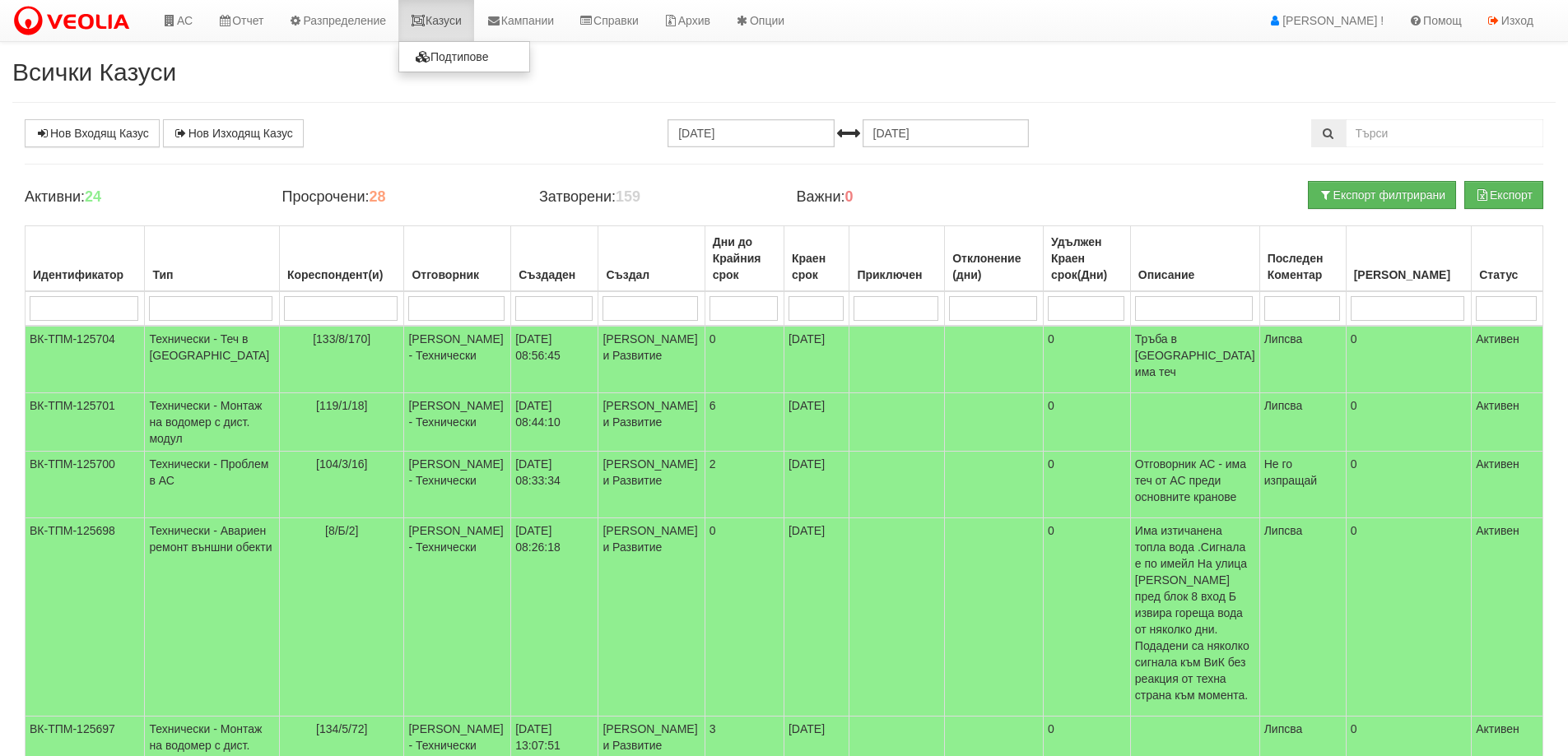
click at [451, 26] on link "Казуси" at bounding box center [436, 21] width 76 height 41
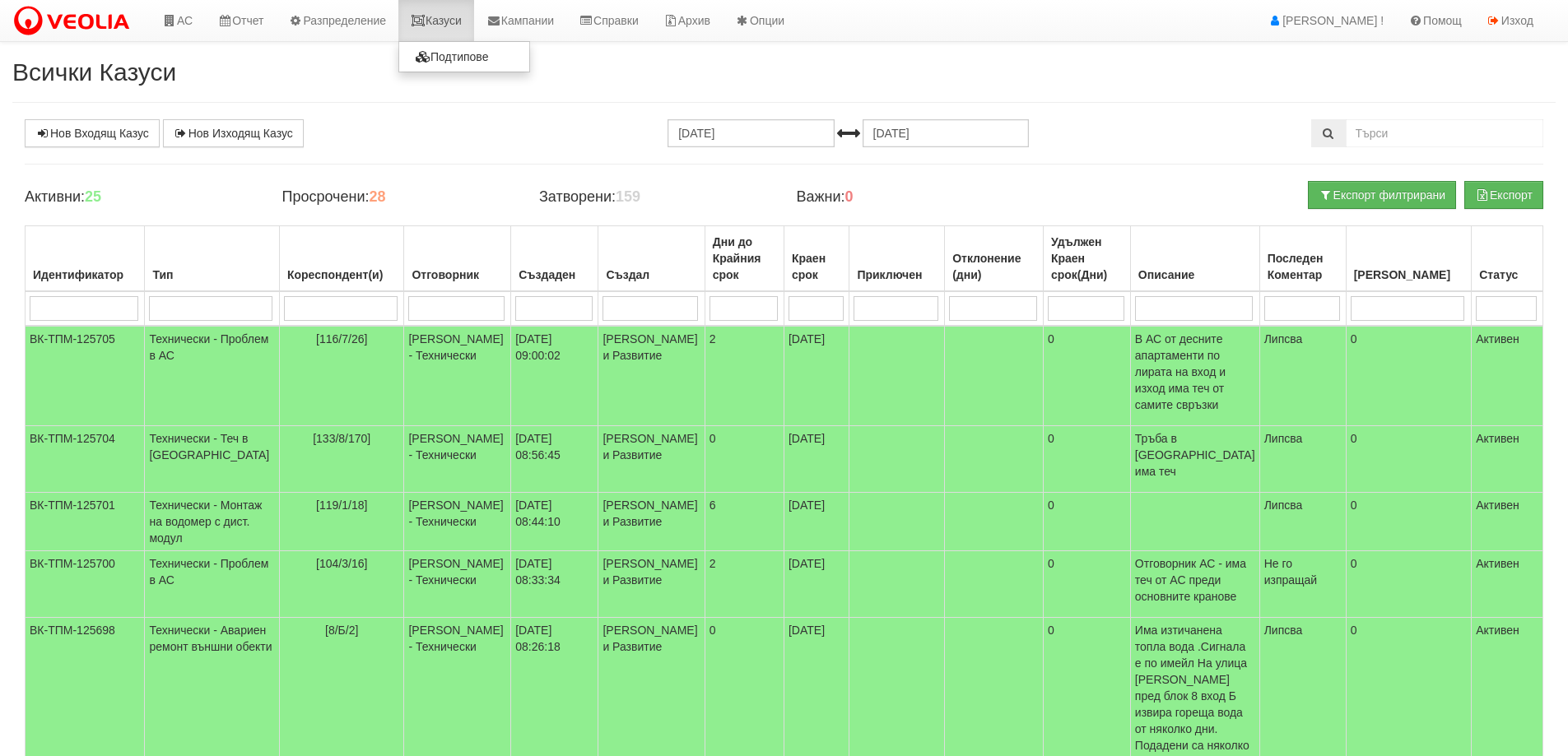
click at [453, 18] on link "Казуси" at bounding box center [436, 21] width 76 height 41
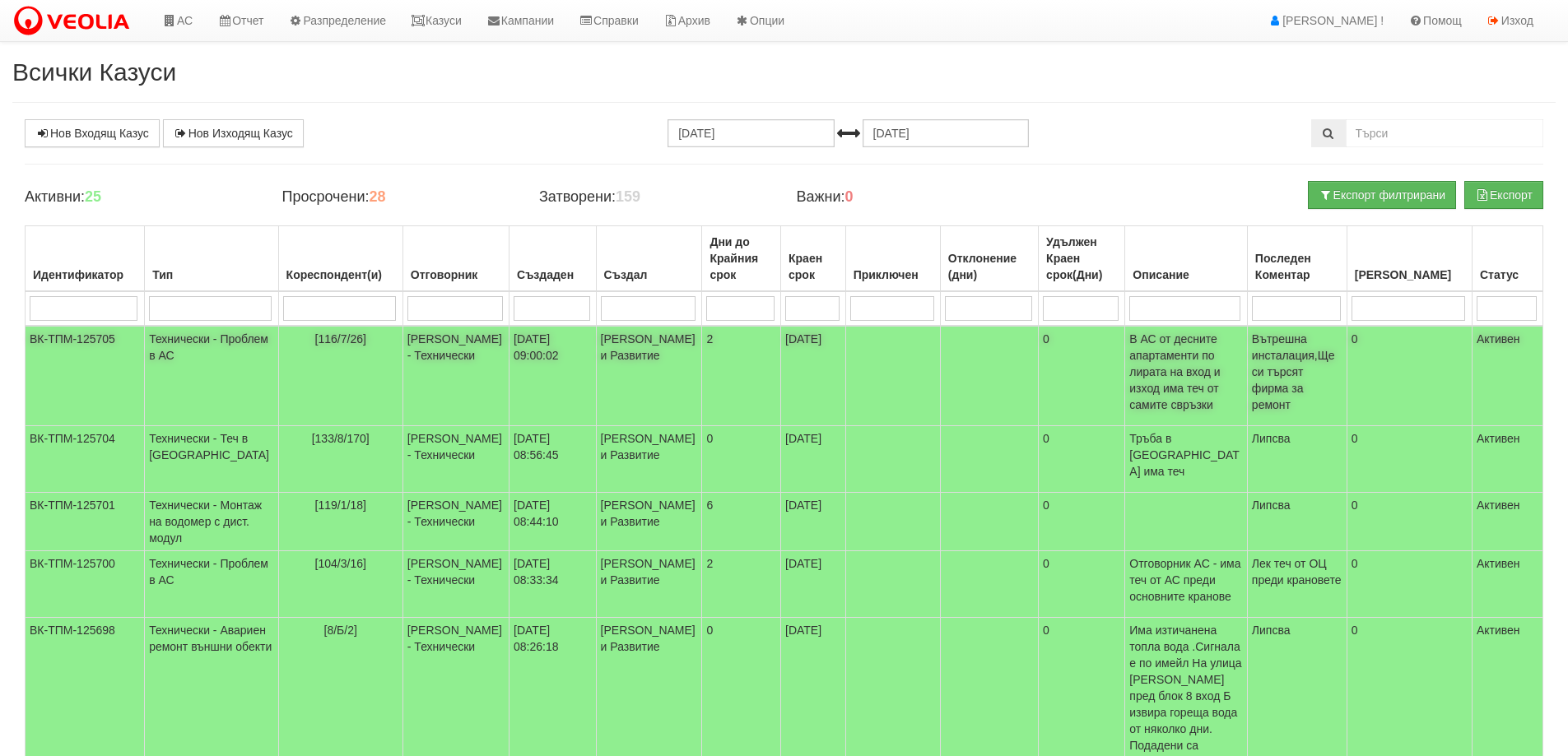
click at [192, 349] on td "Технически - Проблем в АС" at bounding box center [211, 376] width 134 height 100
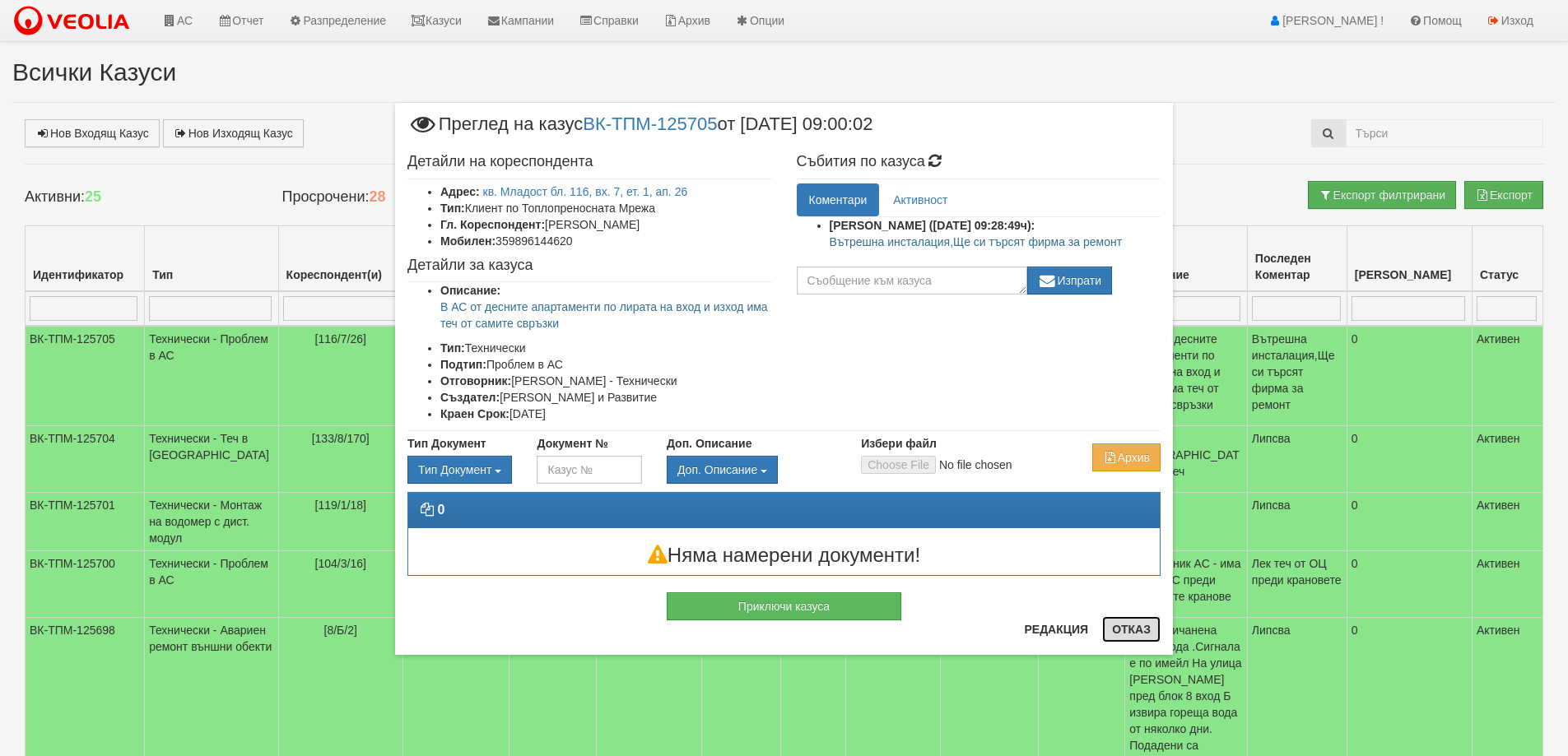
click at [1127, 625] on button "Отказ" at bounding box center [1131, 629] width 59 height 26
